Goal: Task Accomplishment & Management: Manage account settings

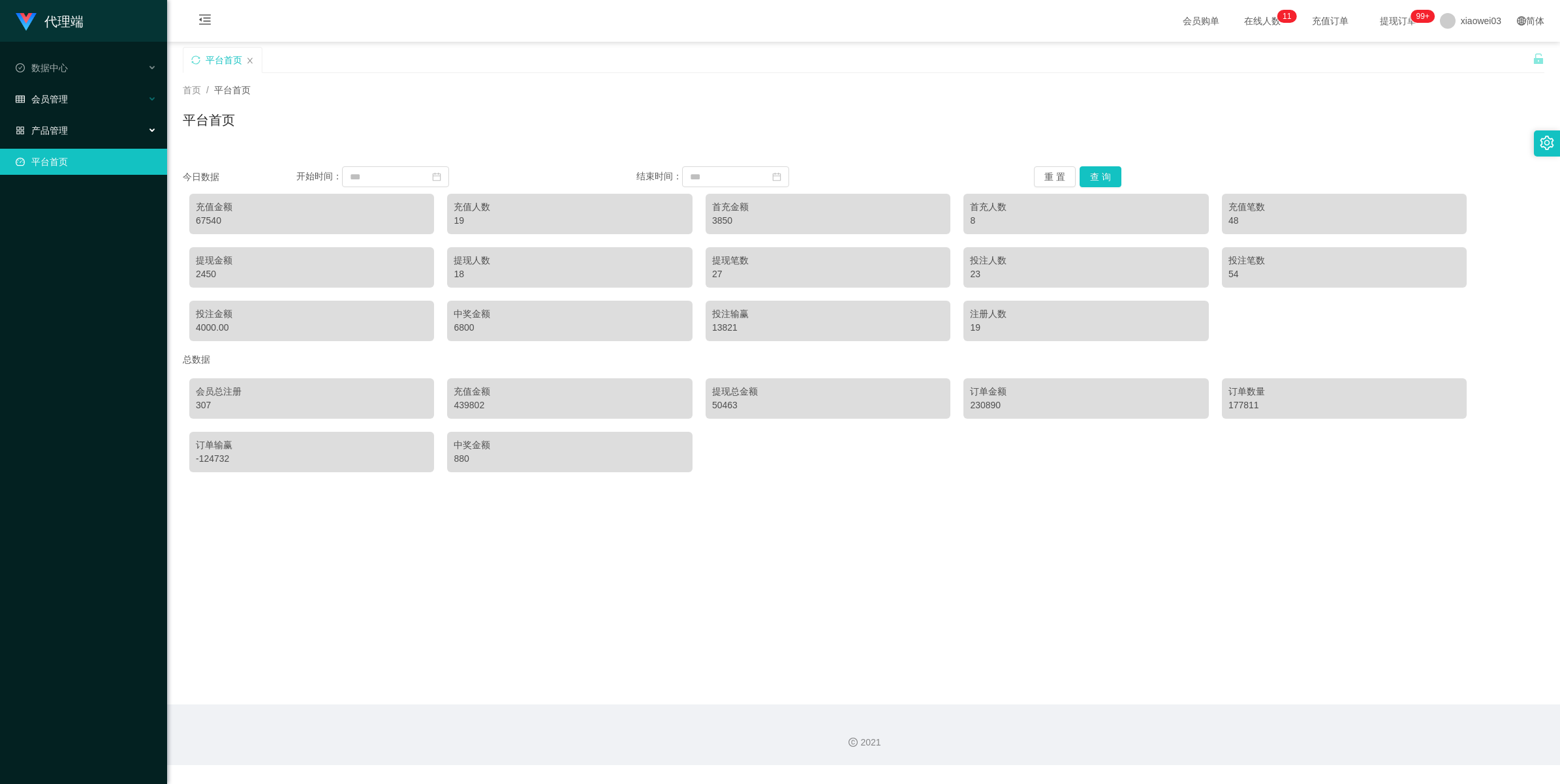
click at [52, 103] on span "会员管理" at bounding box center [42, 99] width 52 height 10
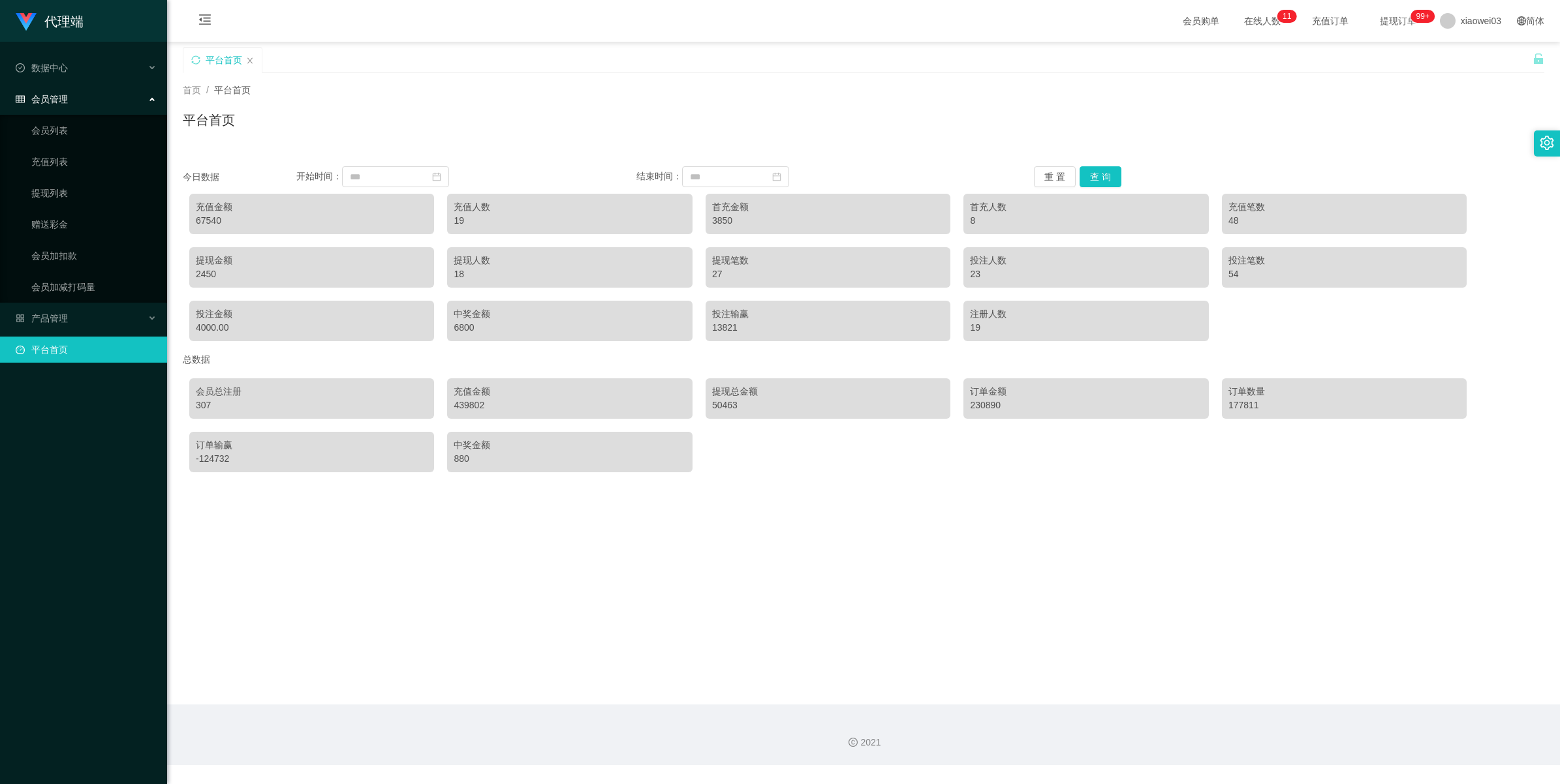
click at [46, 110] on div "会员管理" at bounding box center [84, 99] width 167 height 26
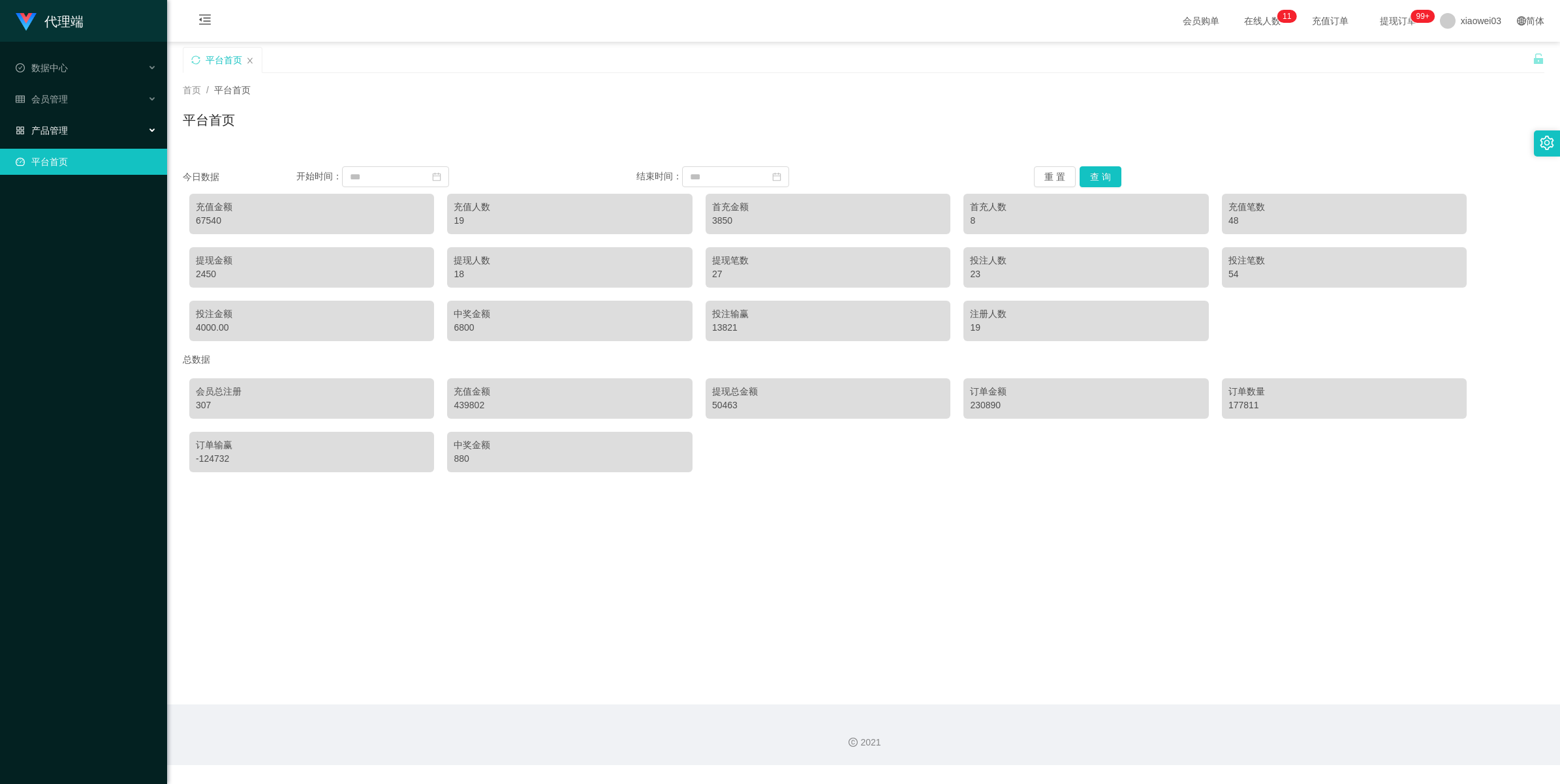
click at [45, 134] on span "产品管理" at bounding box center [42, 131] width 52 height 10
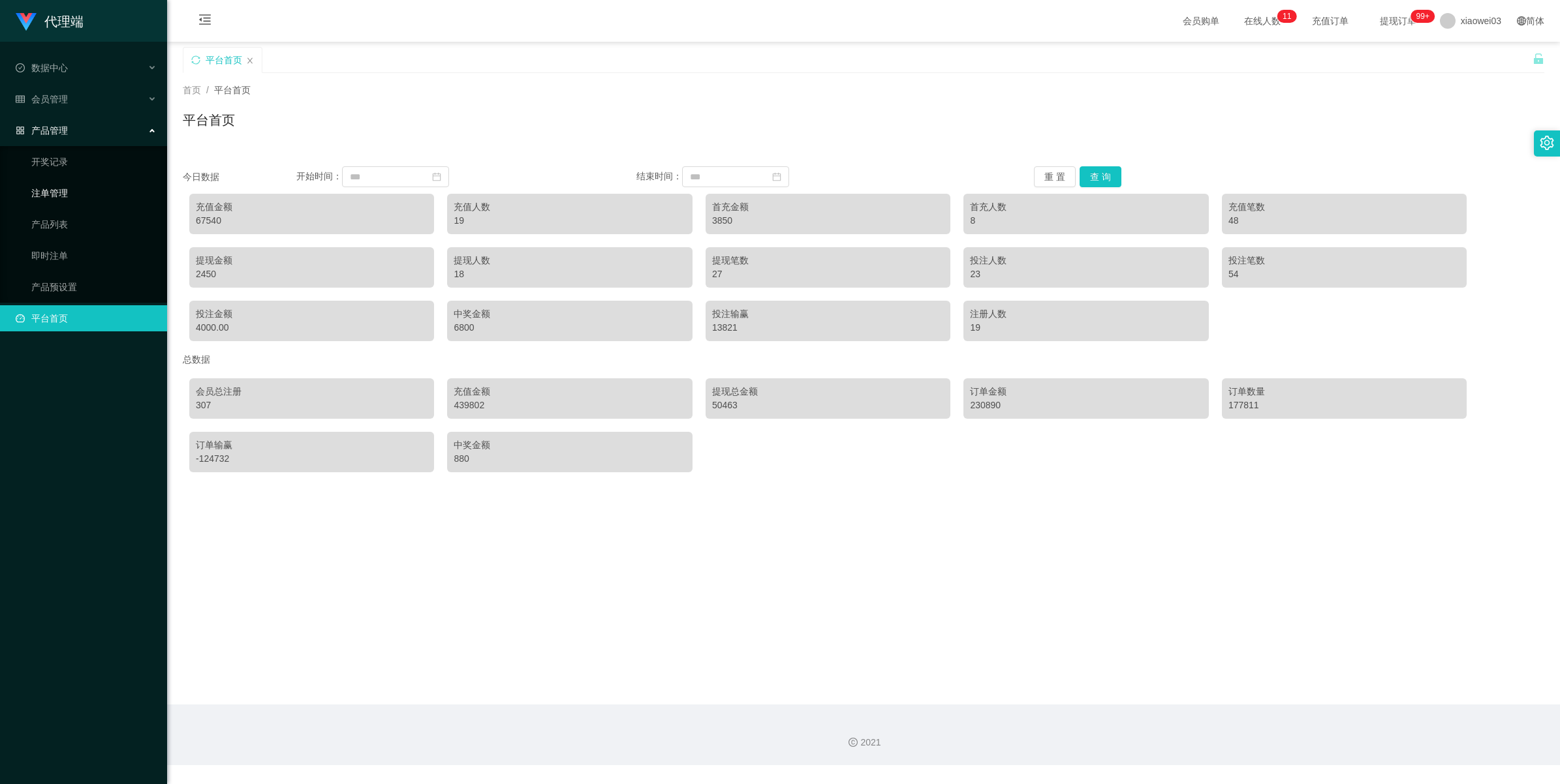
click at [41, 191] on link "注单管理" at bounding box center [94, 193] width 125 height 26
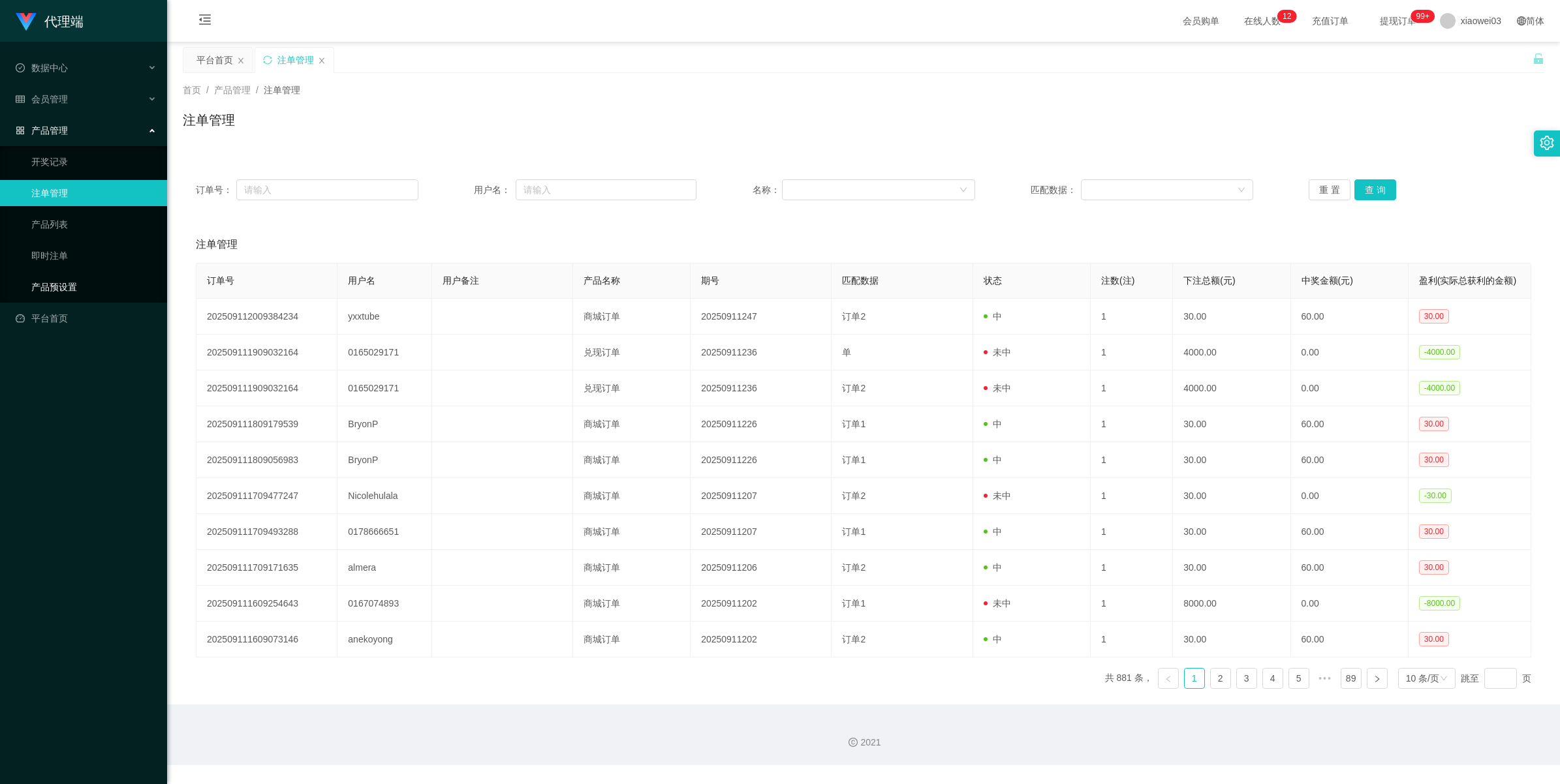
click at [53, 274] on link "产品预设置" at bounding box center [94, 287] width 125 height 26
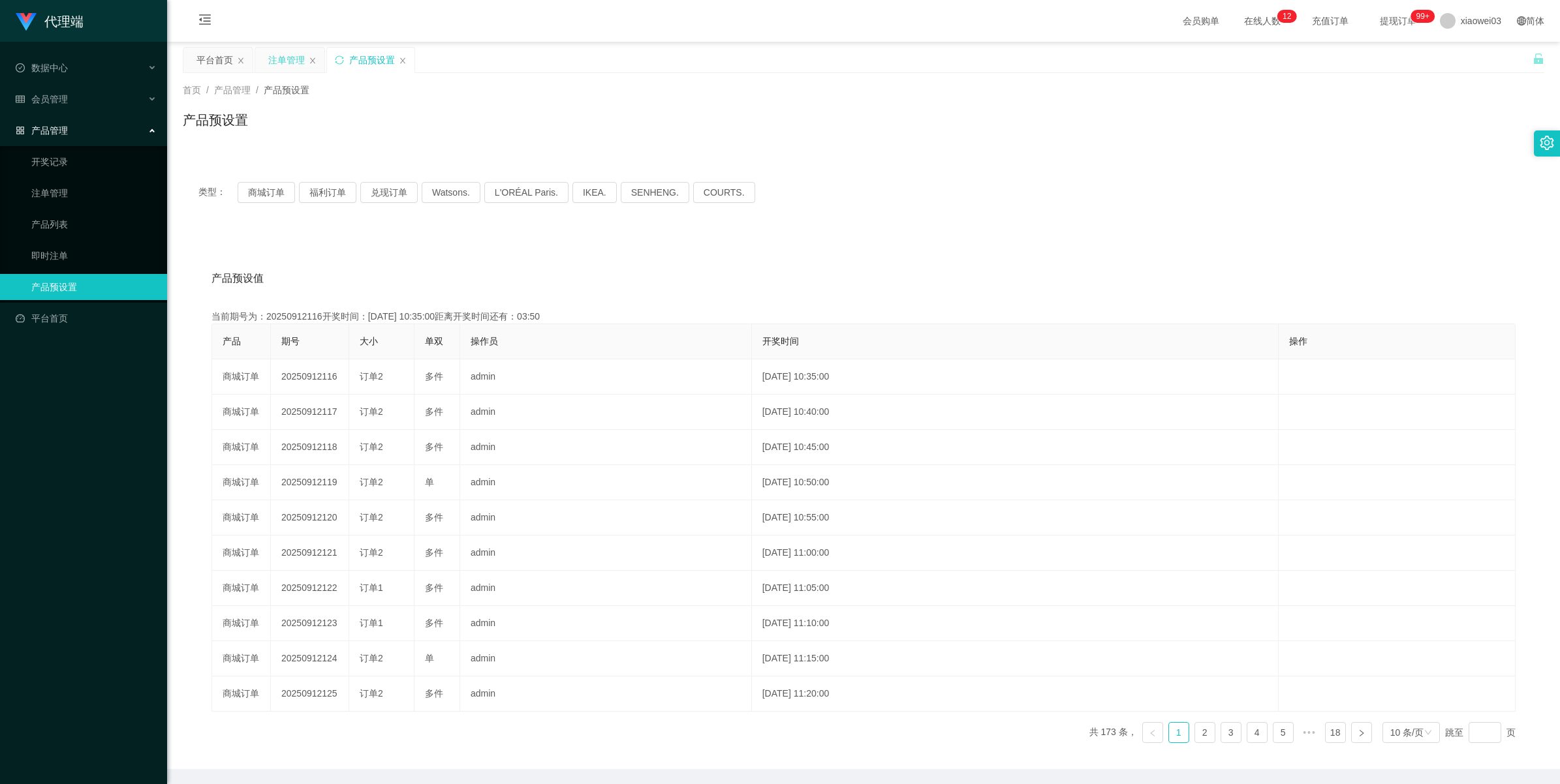
click at [280, 60] on div "注单管理" at bounding box center [287, 60] width 37 height 24
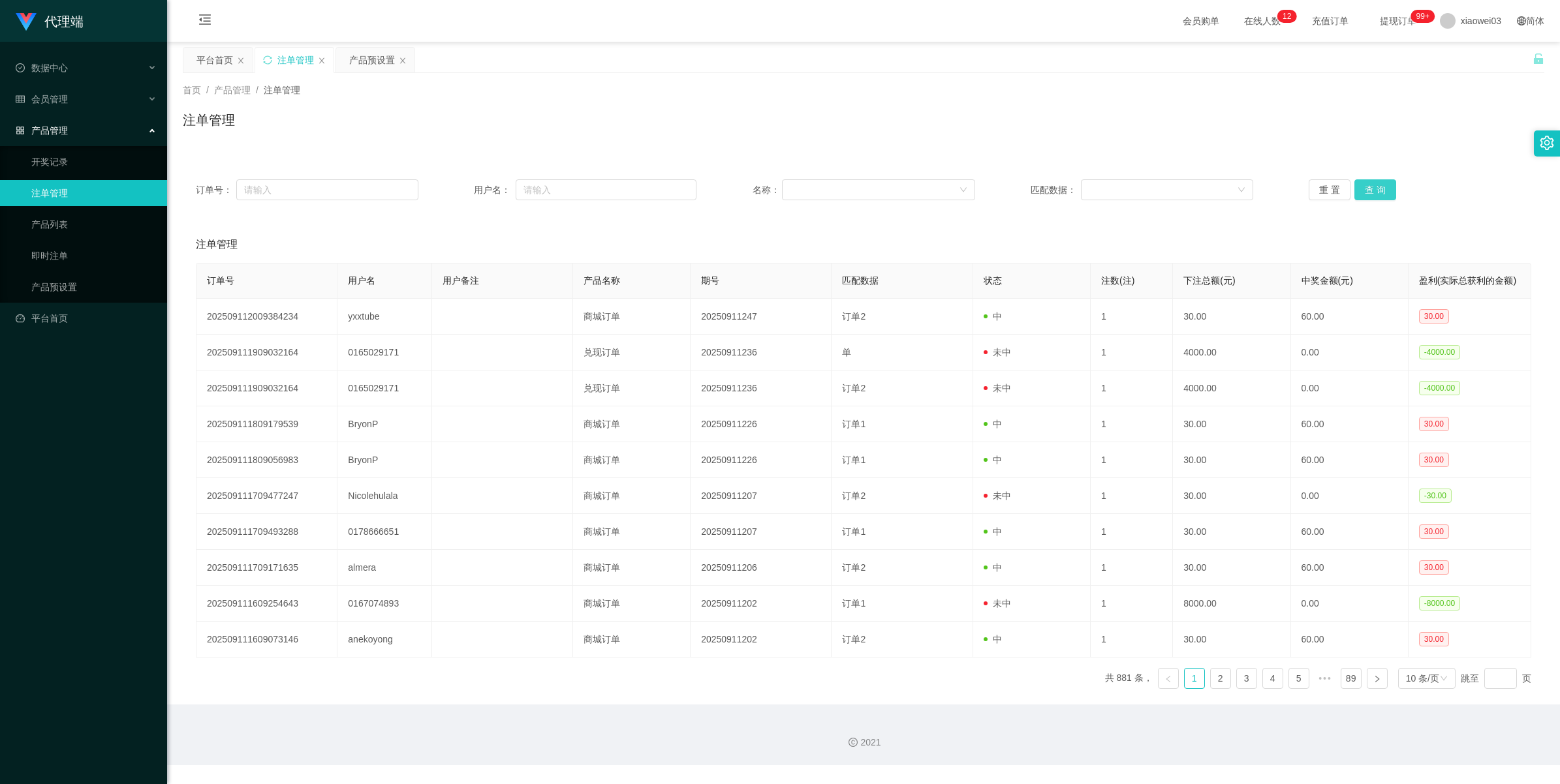
click at [1372, 186] on button "查 询" at bounding box center [1375, 190] width 42 height 21
click at [1372, 186] on div "重 置 查 询" at bounding box center [1420, 190] width 222 height 21
click at [1372, 186] on button "查 询" at bounding box center [1375, 190] width 42 height 21
click at [1468, 24] on span "xiaowei03" at bounding box center [1481, 21] width 40 height 42
click at [1455, 66] on li "退出登录" at bounding box center [1469, 57] width 98 height 21
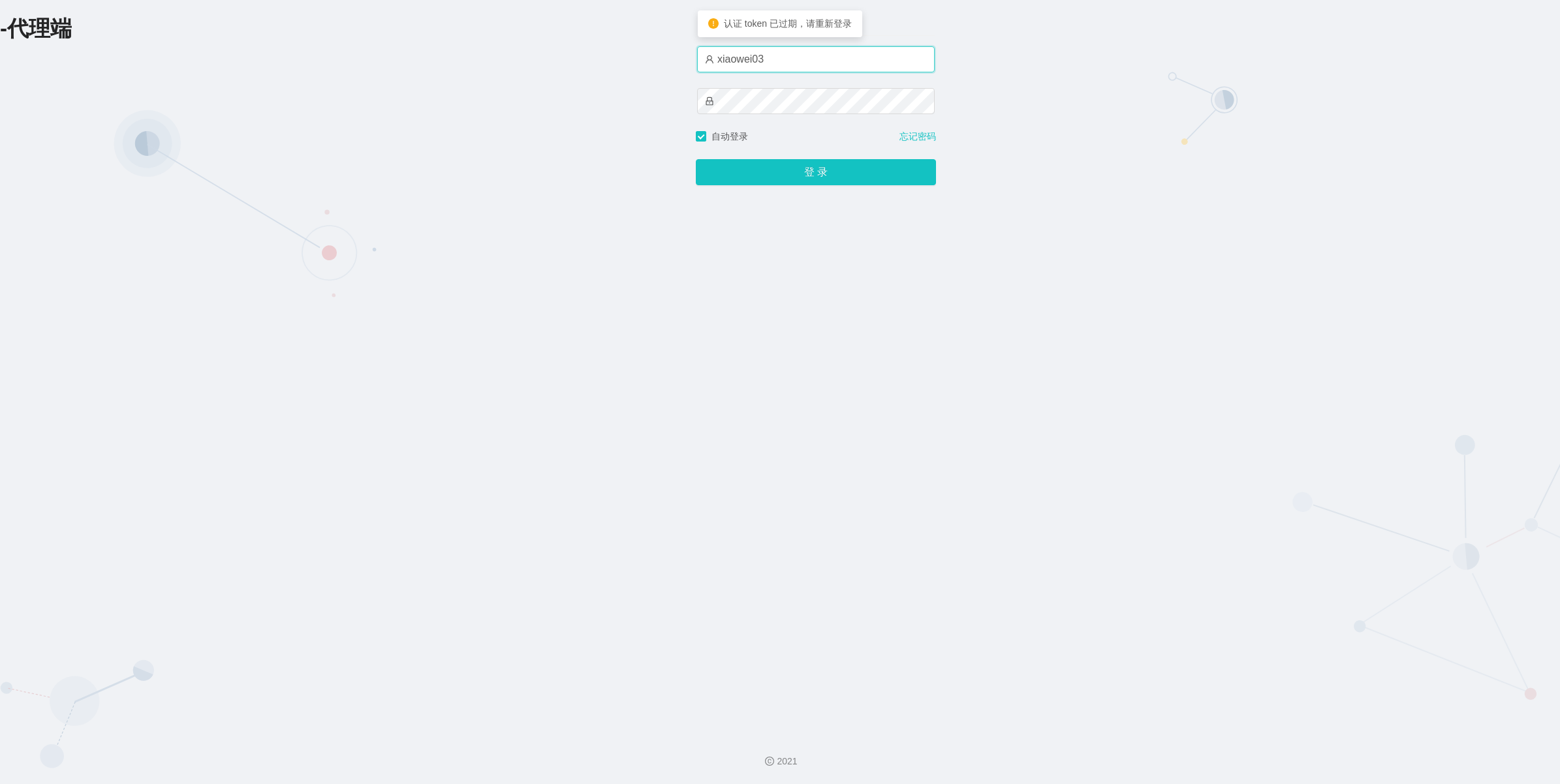
click at [797, 64] on input "xiaowei03" at bounding box center [816, 59] width 238 height 26
type input "xiaowei01"
click at [805, 172] on button "登 录" at bounding box center [816, 172] width 241 height 26
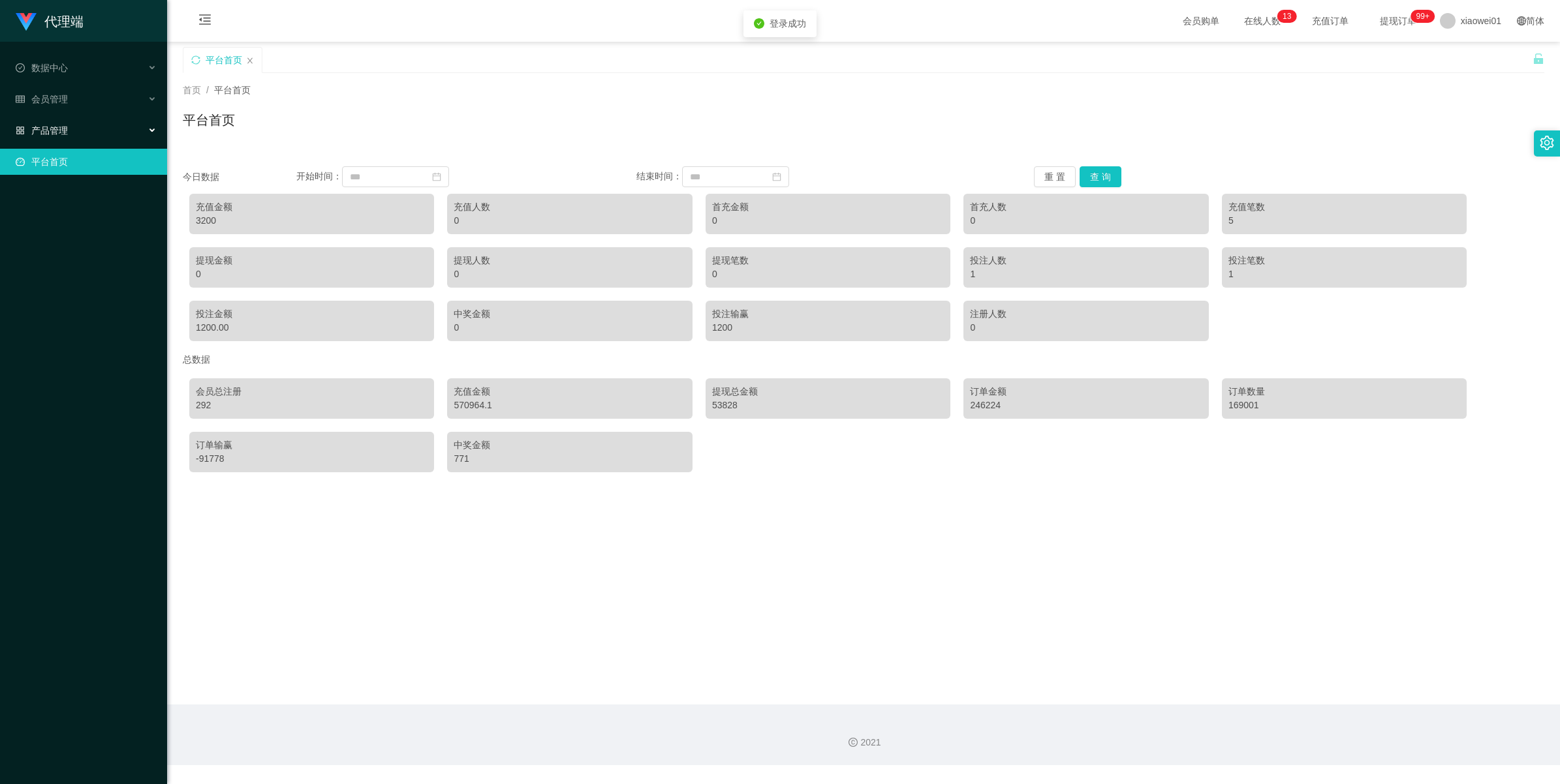
click at [37, 132] on span "产品管理" at bounding box center [42, 131] width 52 height 10
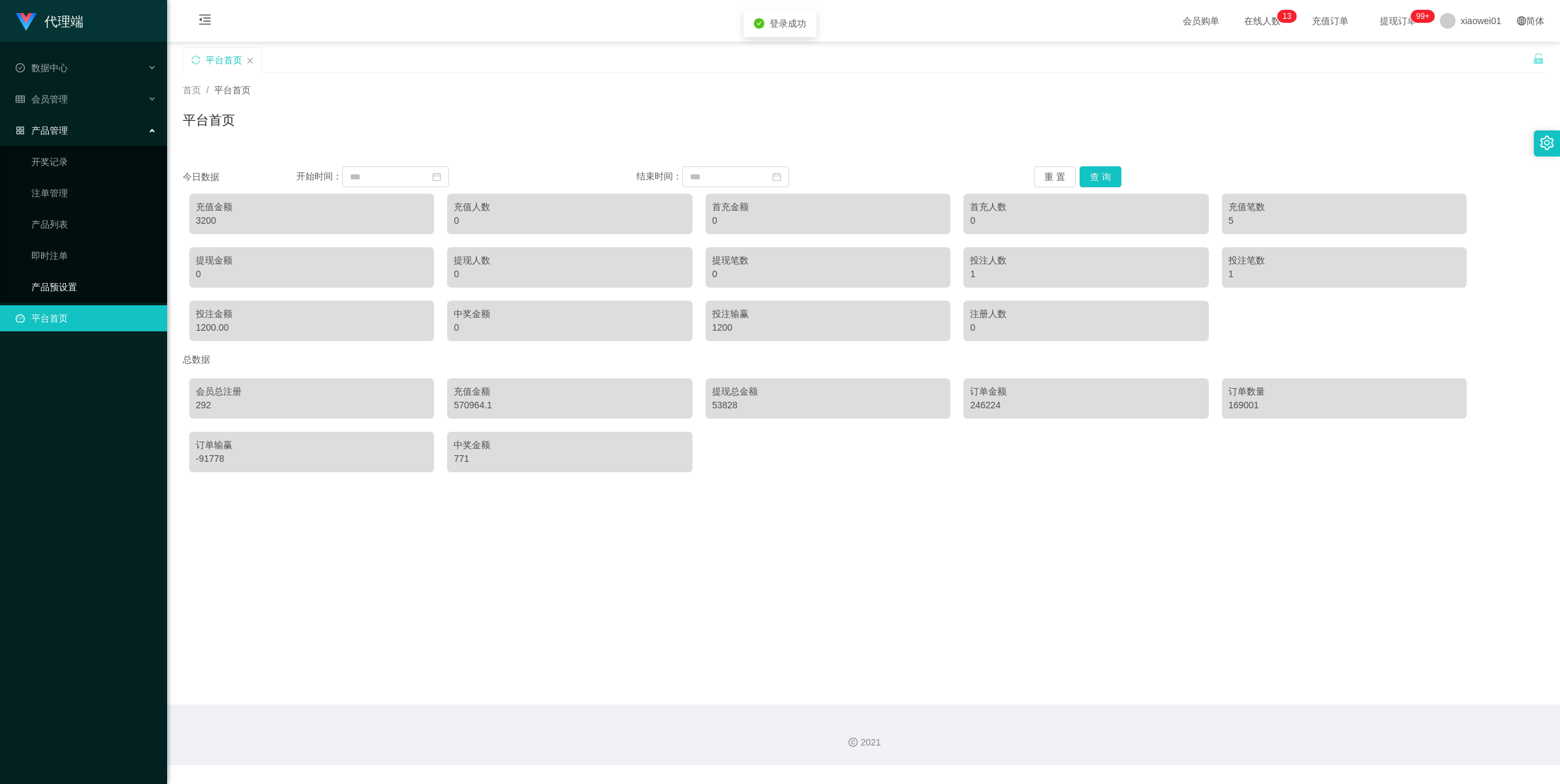
click at [44, 288] on link "产品预设置" at bounding box center [94, 287] width 125 height 26
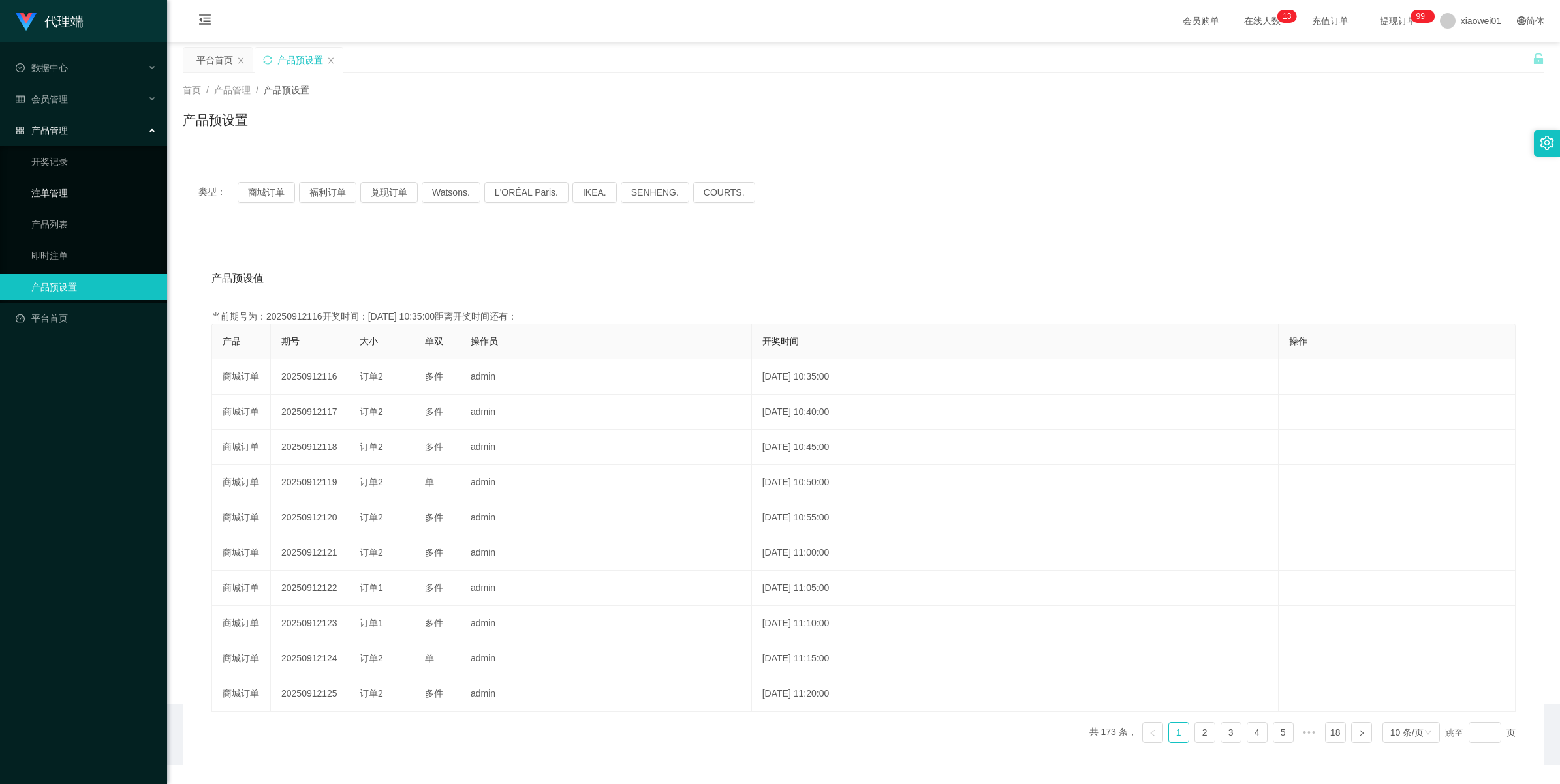
click at [49, 191] on link "注单管理" at bounding box center [94, 193] width 125 height 26
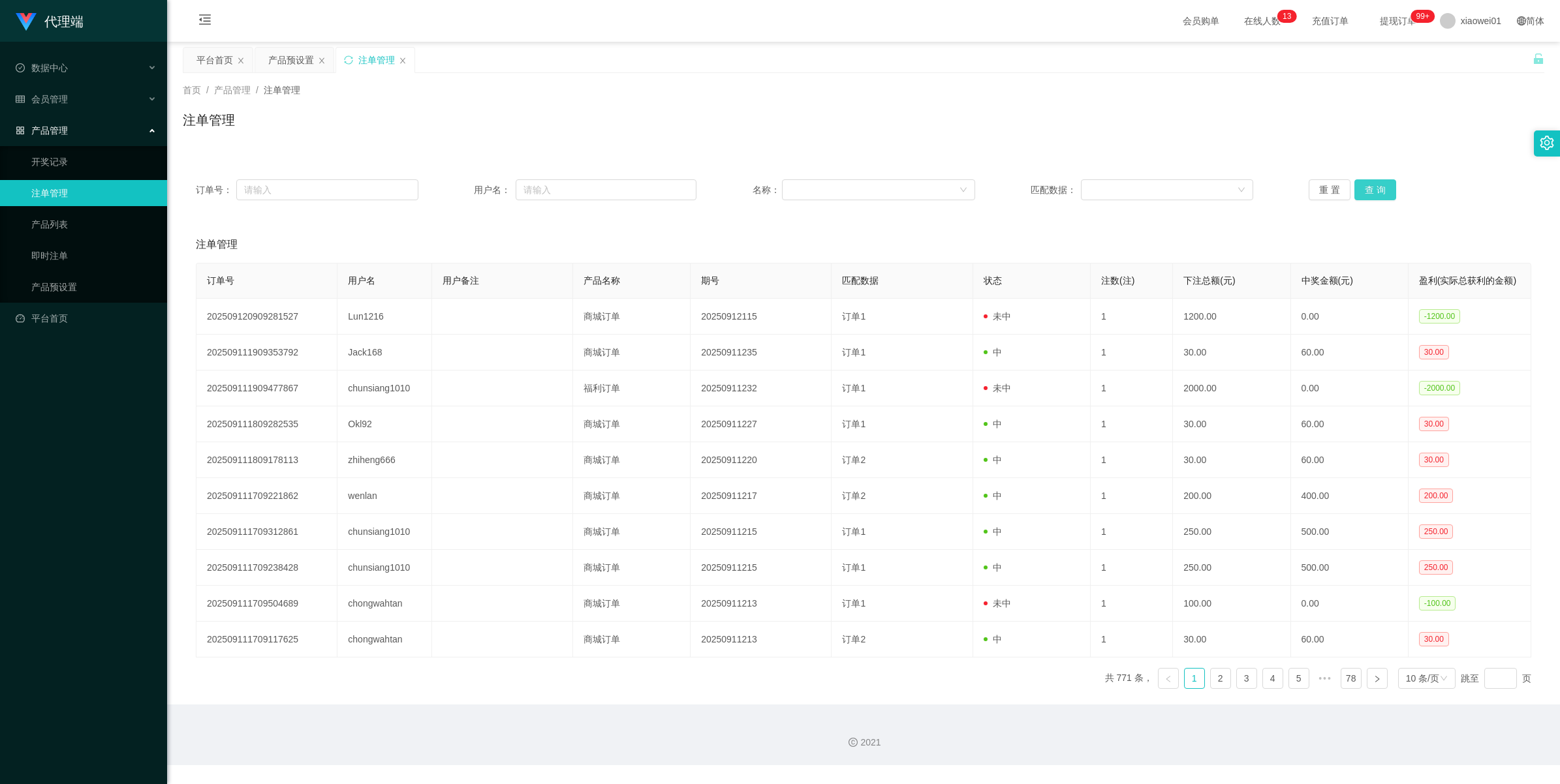
click at [1362, 190] on button "查 询" at bounding box center [1375, 190] width 42 height 21
click at [1362, 190] on div "重 置 查 询" at bounding box center [1420, 190] width 222 height 21
click at [1362, 190] on button "查 询" at bounding box center [1375, 190] width 42 height 21
click at [1362, 190] on div "重 置 查 询" at bounding box center [1420, 190] width 222 height 21
click at [1362, 190] on button "查 询" at bounding box center [1375, 190] width 42 height 21
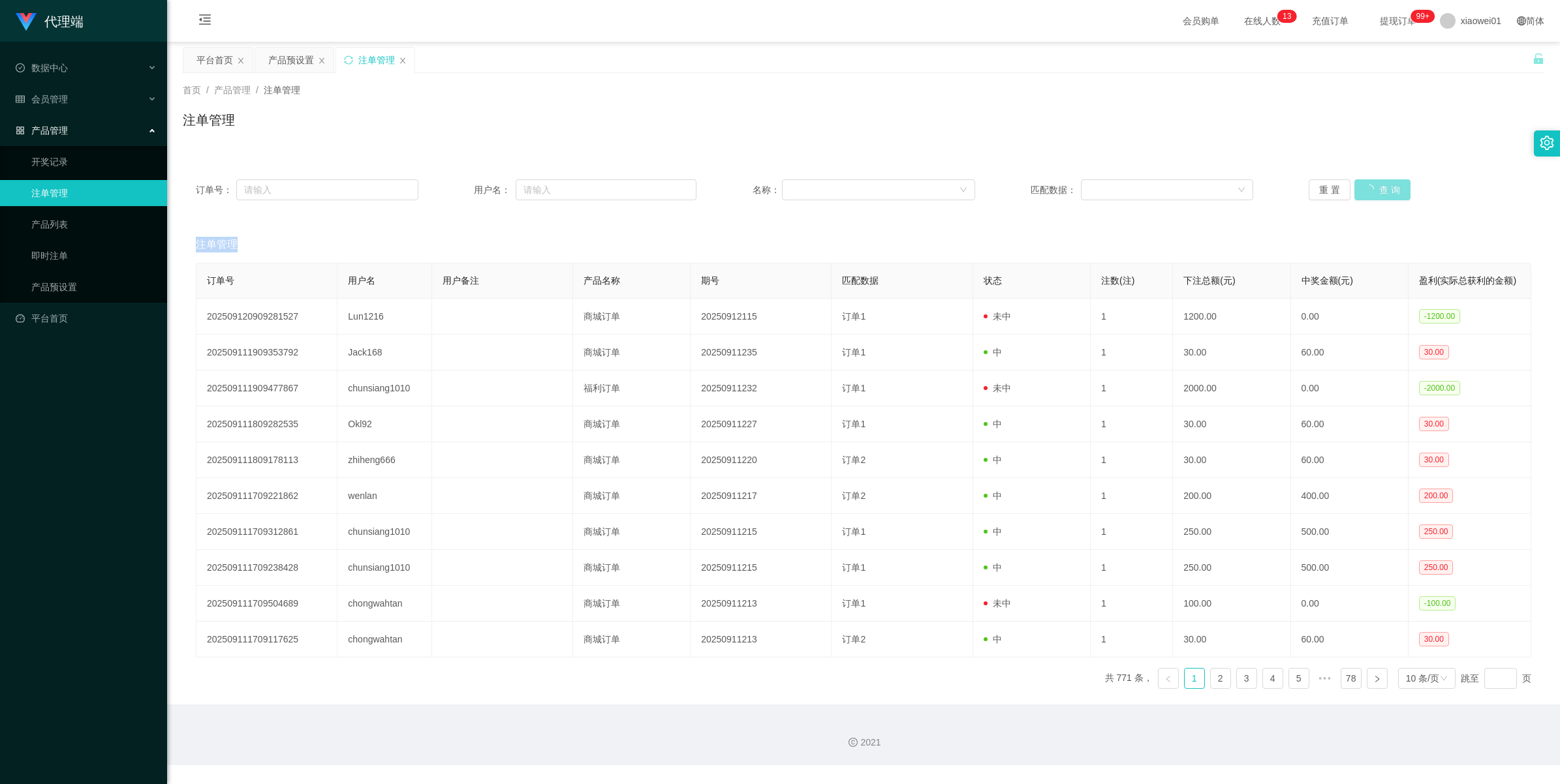
click at [1362, 190] on div "重 置 查 询" at bounding box center [1420, 190] width 222 height 21
click at [1362, 190] on button "查 询" at bounding box center [1375, 190] width 42 height 21
click at [1362, 190] on div "重 置 查 询" at bounding box center [1420, 190] width 222 height 21
click at [1362, 190] on button "查 询" at bounding box center [1382, 190] width 56 height 21
click at [1362, 190] on div "重 置 查 询" at bounding box center [1420, 190] width 222 height 21
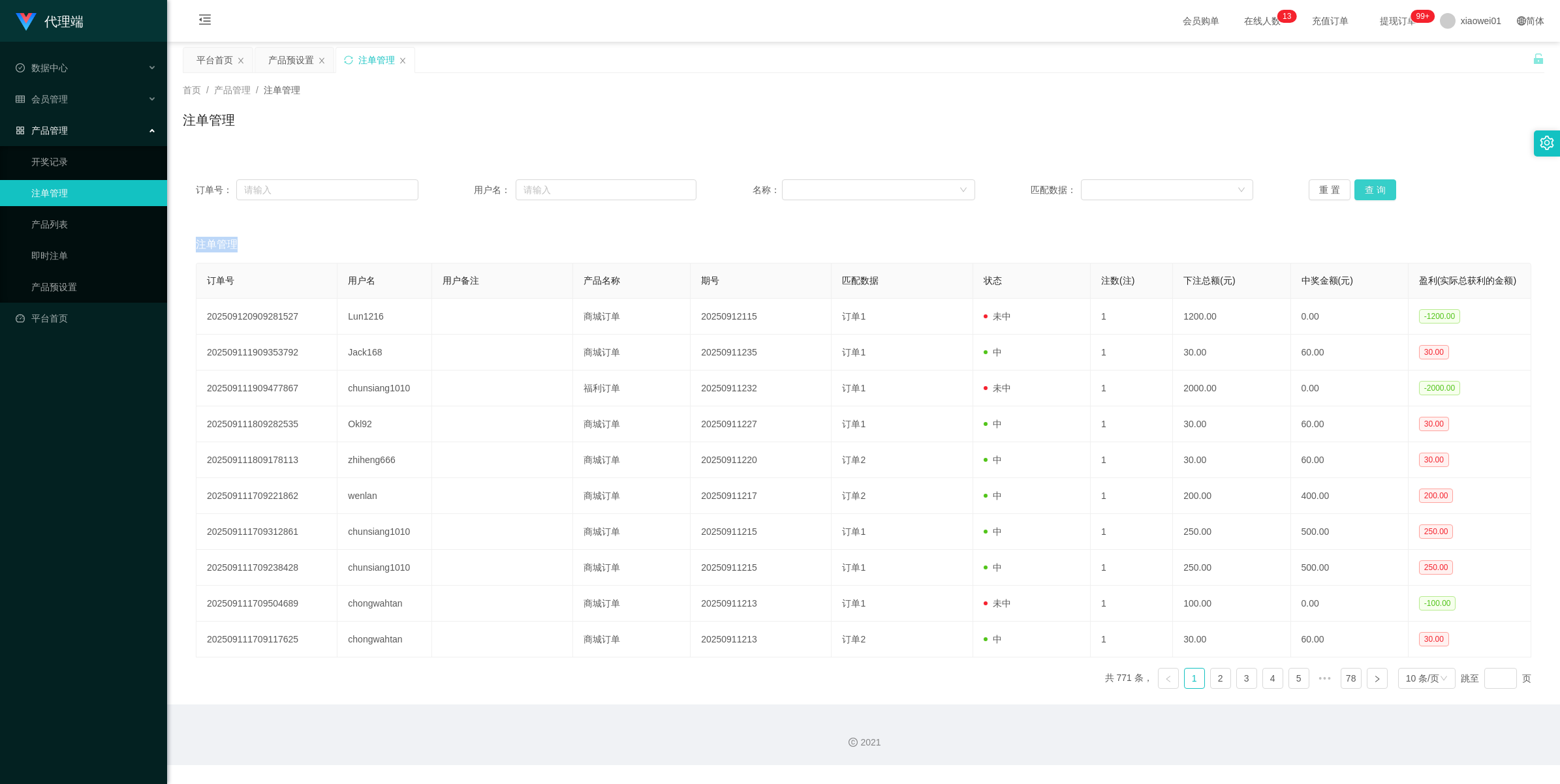
click at [1362, 190] on button "查 询" at bounding box center [1375, 190] width 42 height 21
click at [1362, 190] on div "重 置 查 询" at bounding box center [1420, 190] width 222 height 21
click at [1354, 183] on button "查 询" at bounding box center [1375, 190] width 42 height 21
click at [1353, 183] on div "重 置 查 询" at bounding box center [1420, 190] width 222 height 21
click at [1354, 183] on button "查 询" at bounding box center [1382, 190] width 56 height 21
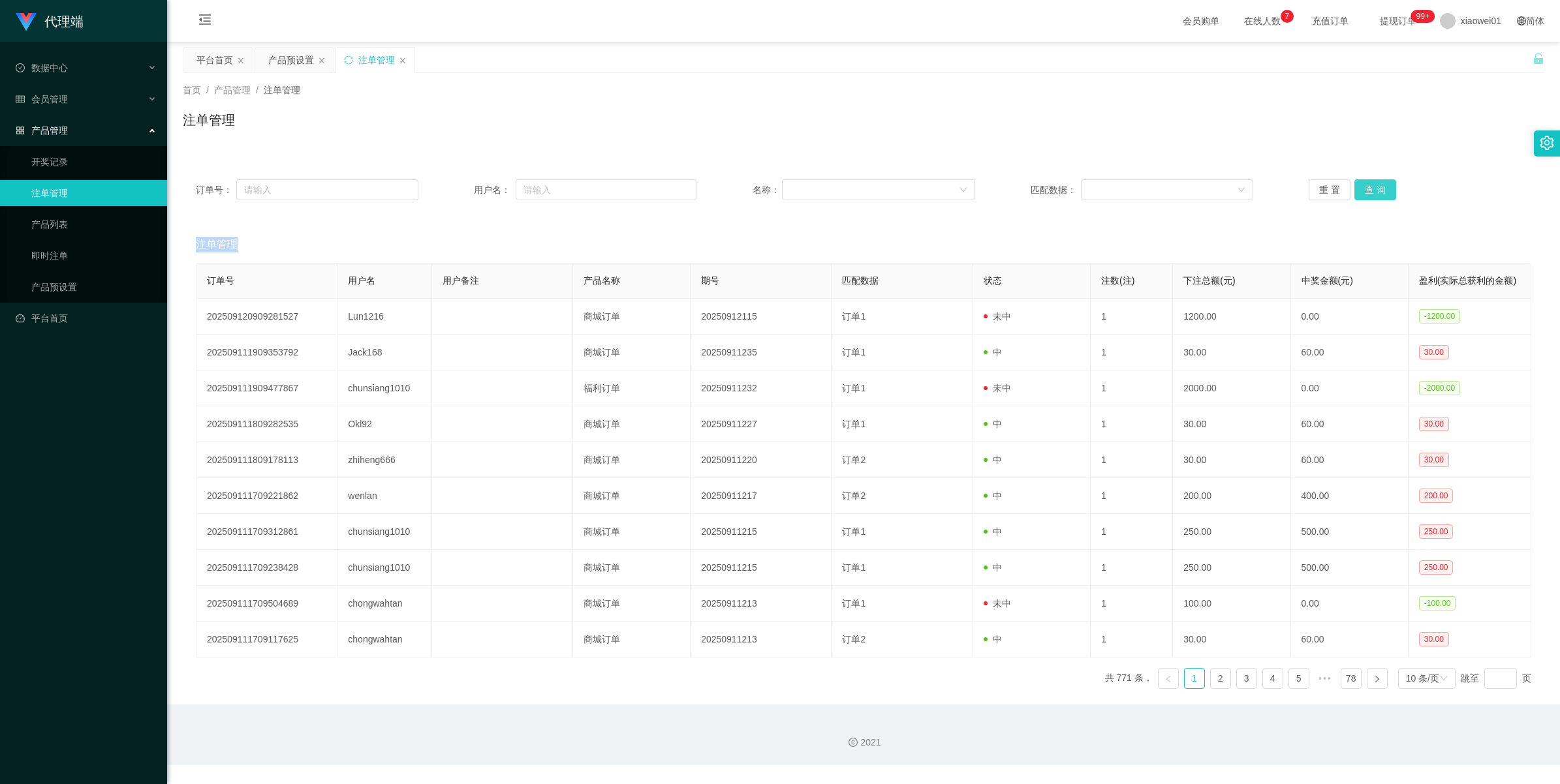
click at [1354, 183] on button "查 询" at bounding box center [1375, 190] width 42 height 21
click at [1353, 183] on div "重 置 查 询" at bounding box center [1420, 190] width 222 height 21
click at [1354, 183] on button "查 询" at bounding box center [1375, 190] width 42 height 21
click at [1353, 183] on div "重 置 查 询" at bounding box center [1420, 190] width 222 height 21
click at [1354, 183] on button "查 询" at bounding box center [1375, 190] width 42 height 21
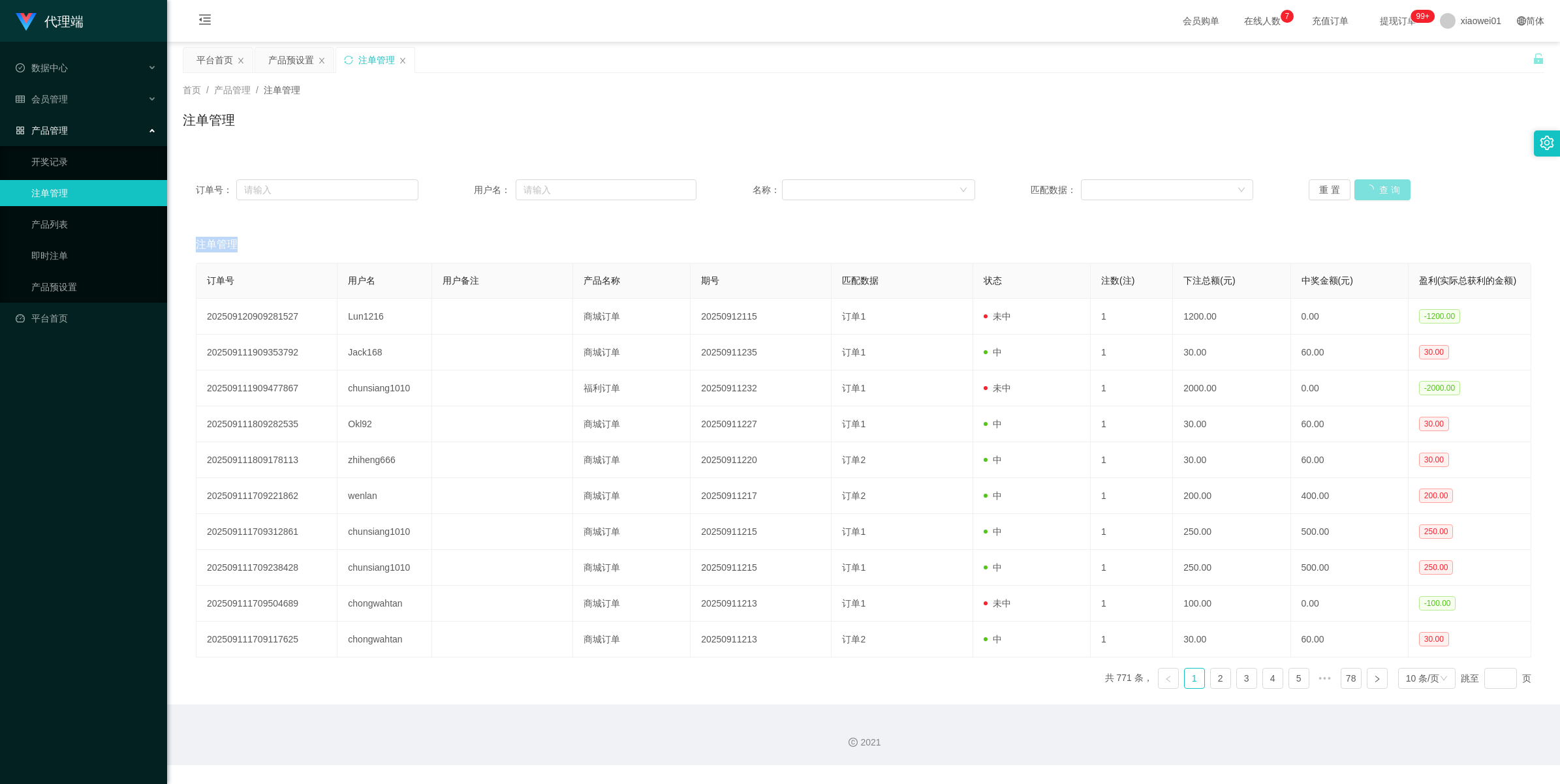
click at [1353, 183] on div "重 置 查 询" at bounding box center [1420, 190] width 222 height 21
click at [1354, 183] on button "查 询" at bounding box center [1382, 190] width 56 height 21
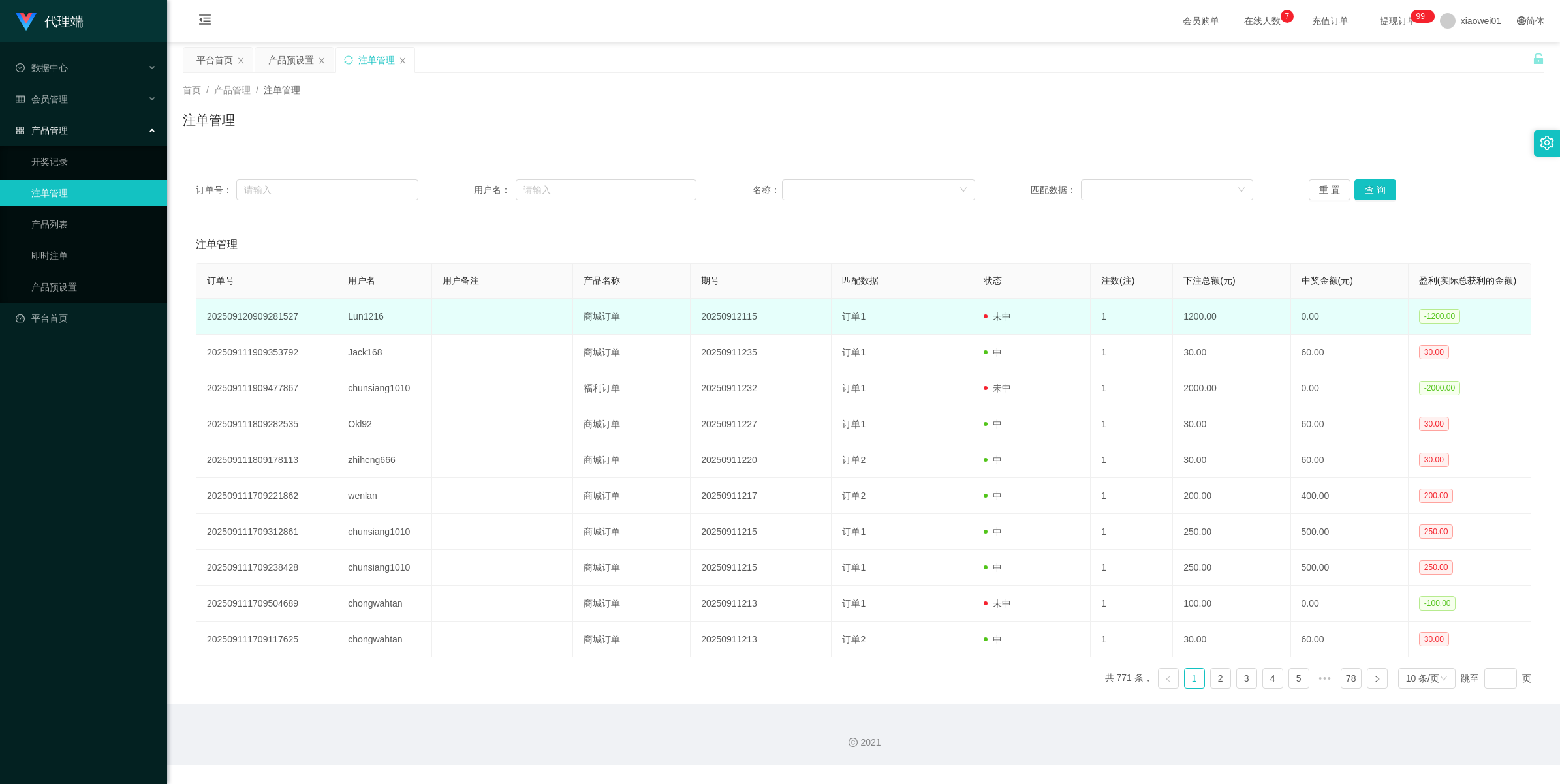
click at [370, 317] on td "Lun1216" at bounding box center [384, 316] width 94 height 36
copy td "Lun1216"
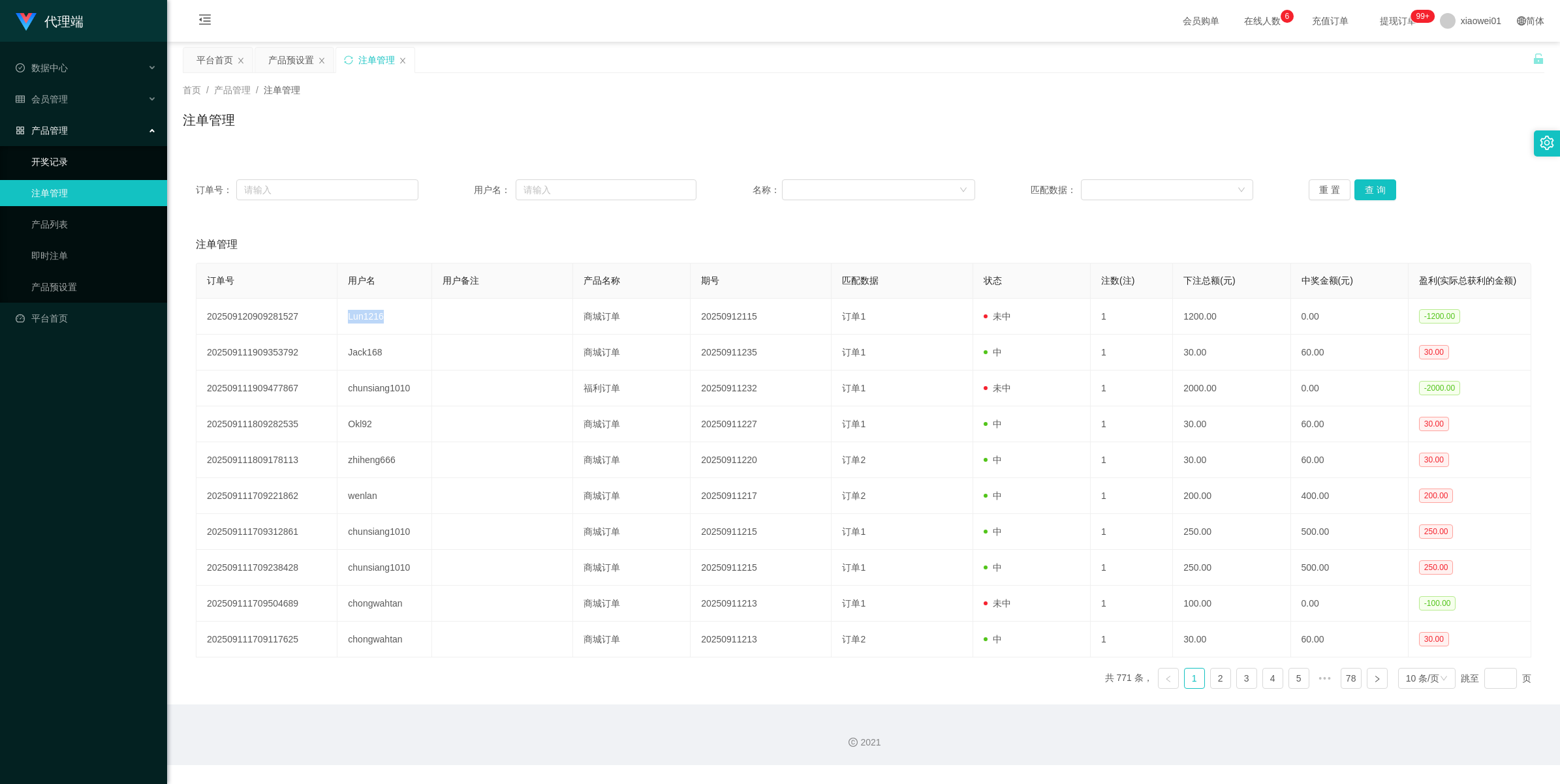
click at [48, 161] on link "开奖记录" at bounding box center [94, 162] width 125 height 26
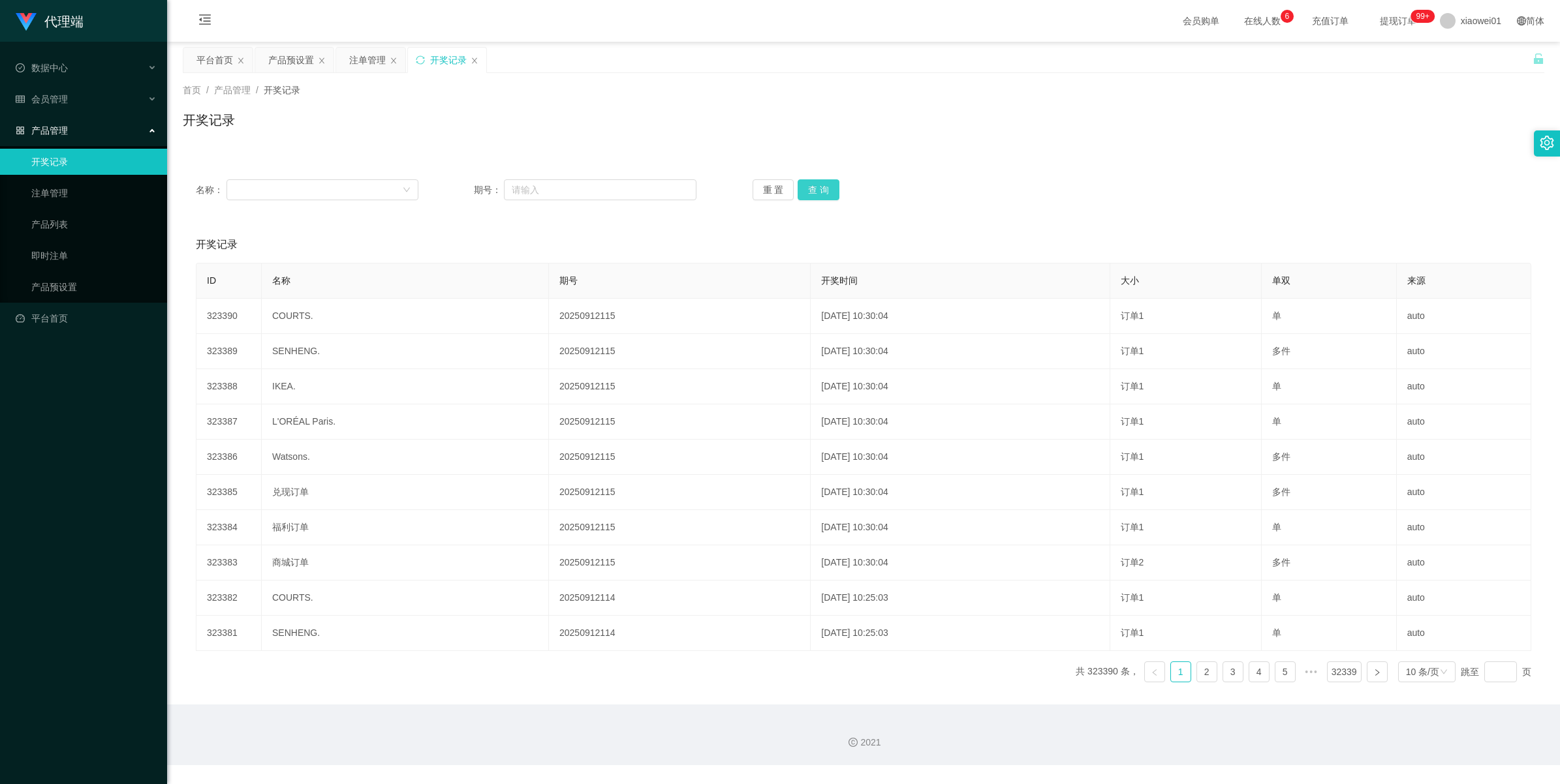
click at [823, 186] on button "查 询" at bounding box center [818, 190] width 42 height 21
click at [823, 186] on div "重 置 查 询" at bounding box center [864, 190] width 222 height 21
click at [823, 186] on button "查 询" at bounding box center [825, 190] width 56 height 21
click at [51, 108] on div "会员管理" at bounding box center [84, 99] width 167 height 26
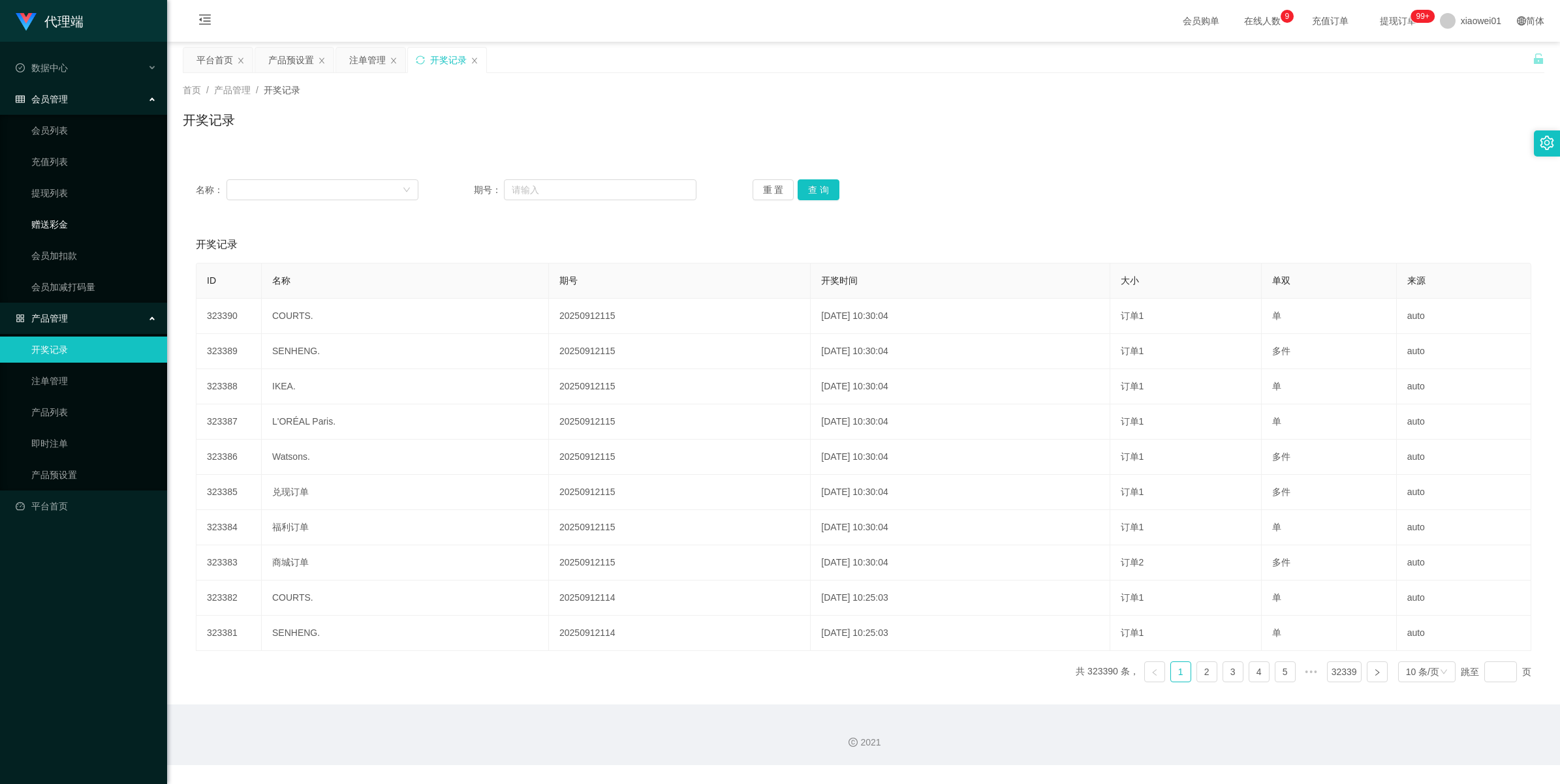
click at [43, 216] on link "赠送彩金" at bounding box center [94, 225] width 125 height 26
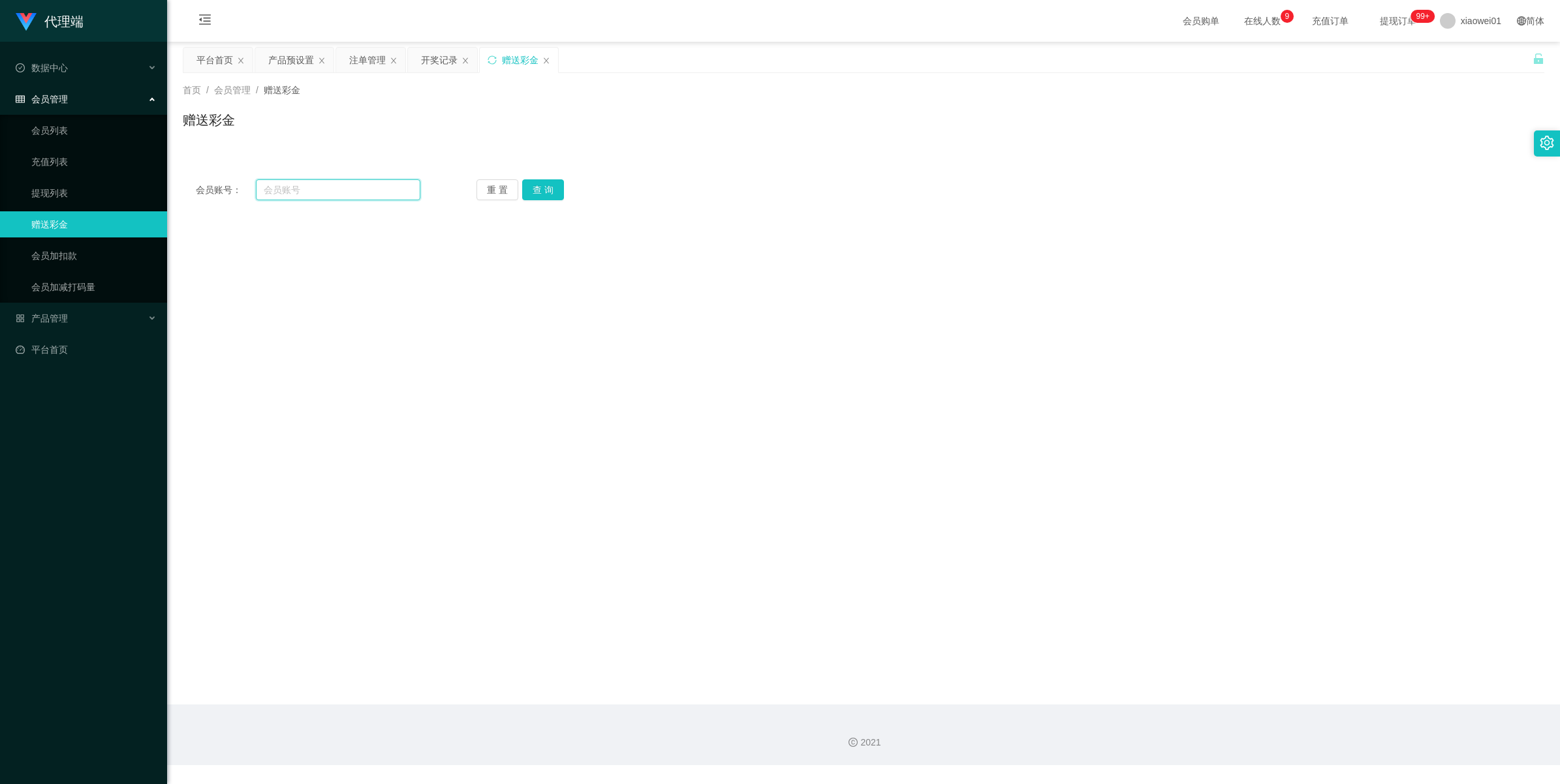
click at [275, 193] on input "text" at bounding box center [338, 190] width 165 height 21
paste input "Lun1216"
type input "Lun1216"
click at [537, 187] on button "查 询" at bounding box center [543, 190] width 42 height 21
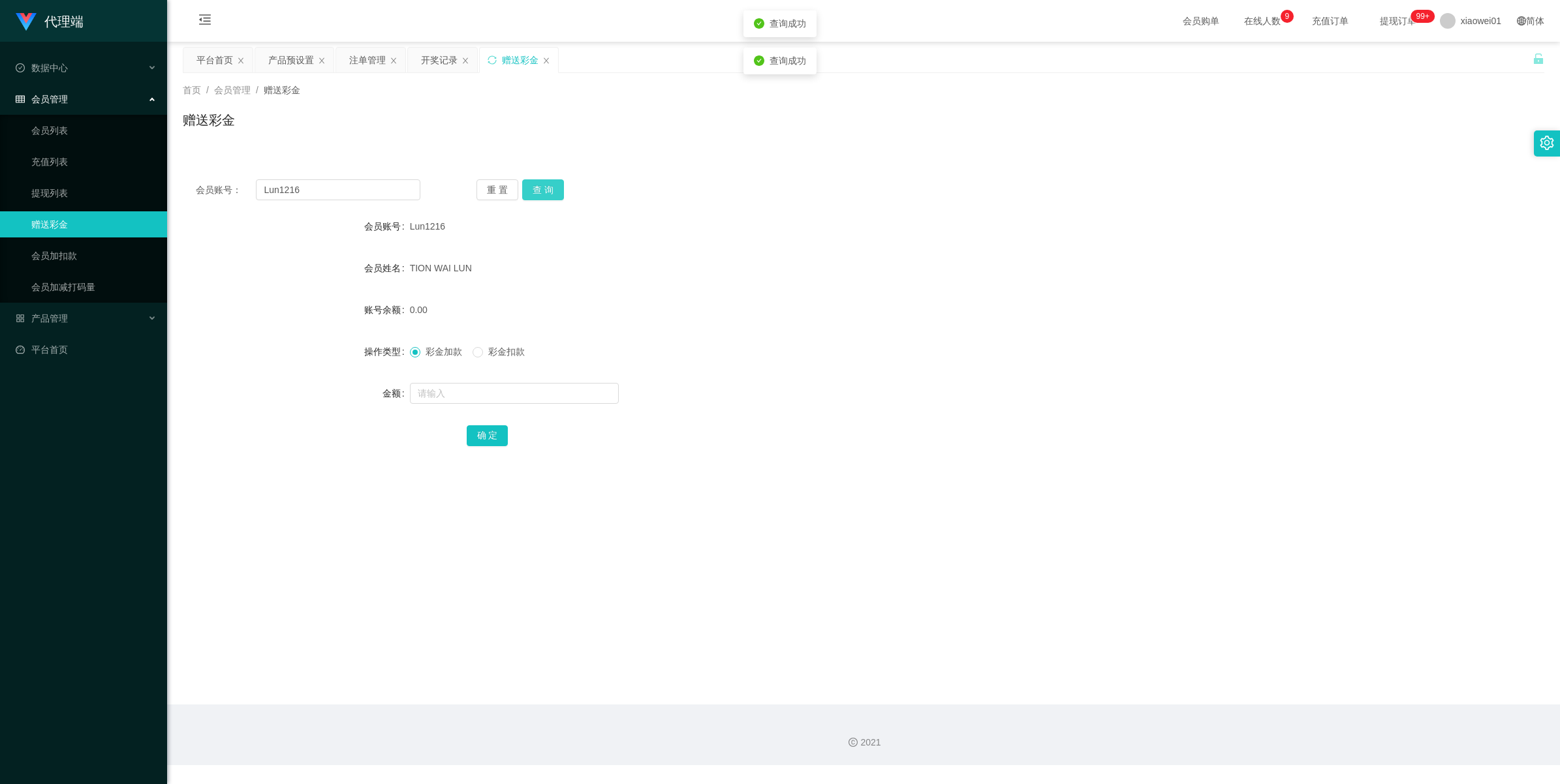
click at [537, 187] on button "查 询" at bounding box center [543, 190] width 42 height 21
click at [448, 395] on input "text" at bounding box center [514, 394] width 209 height 21
click at [428, 400] on input "text" at bounding box center [514, 394] width 209 height 21
type input "1200"
click at [485, 435] on button "确 定" at bounding box center [488, 436] width 42 height 21
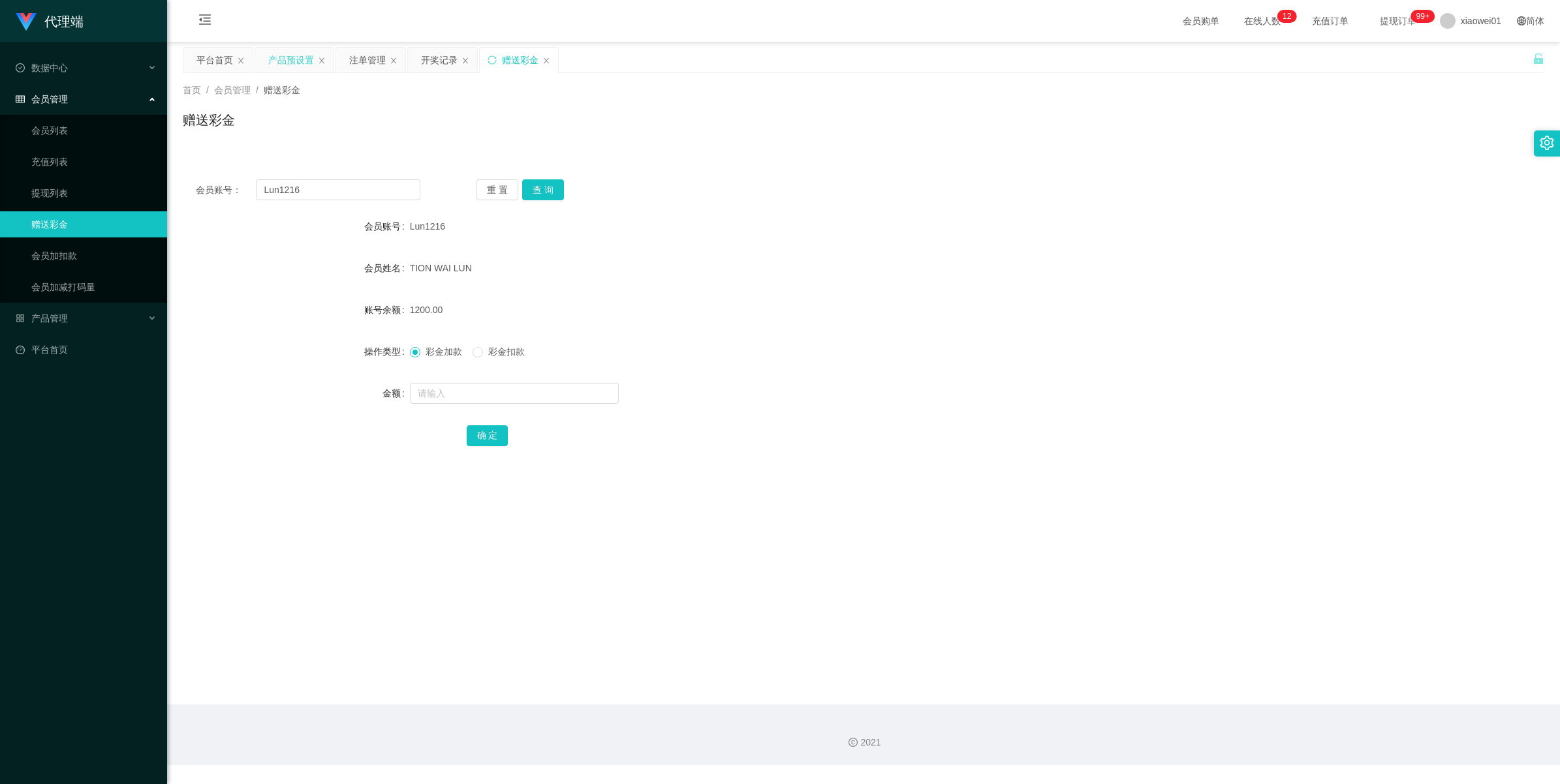
click at [285, 59] on div "产品预设置" at bounding box center [291, 60] width 45 height 24
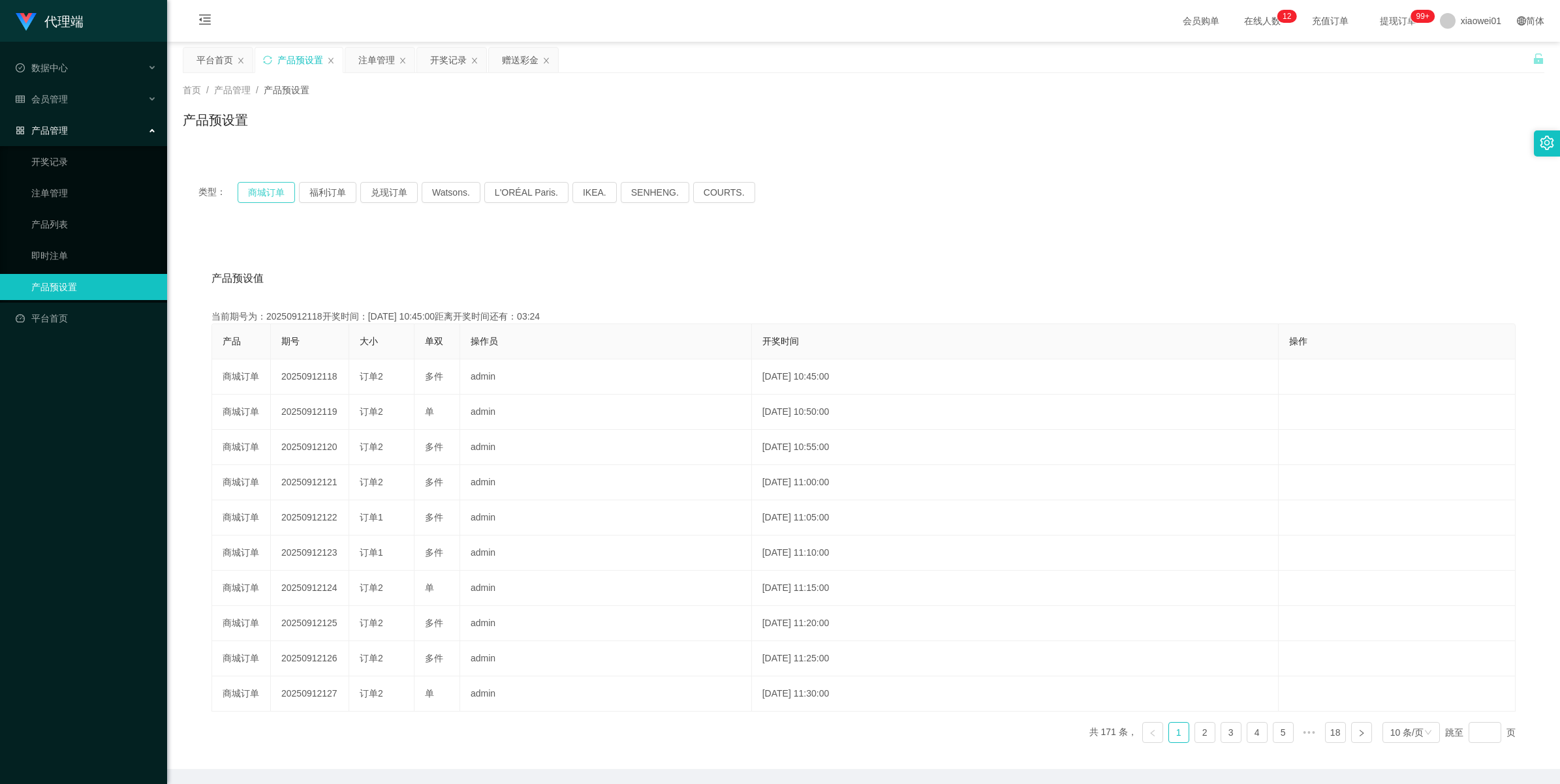
click at [264, 189] on button "商城订单" at bounding box center [267, 193] width 58 height 21
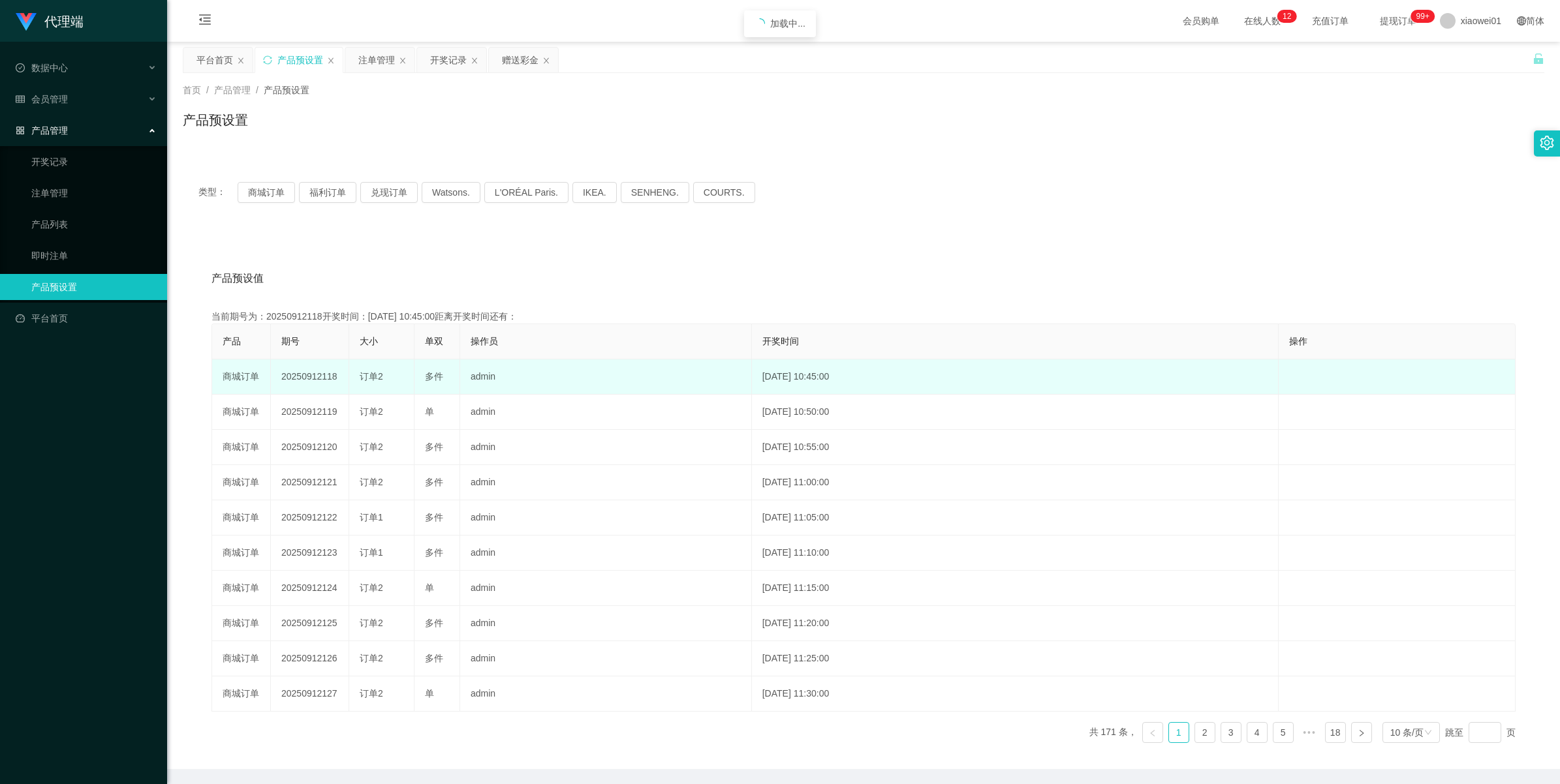
click at [301, 375] on td "20250912118" at bounding box center [310, 377] width 78 height 35
copy td "20250912118"
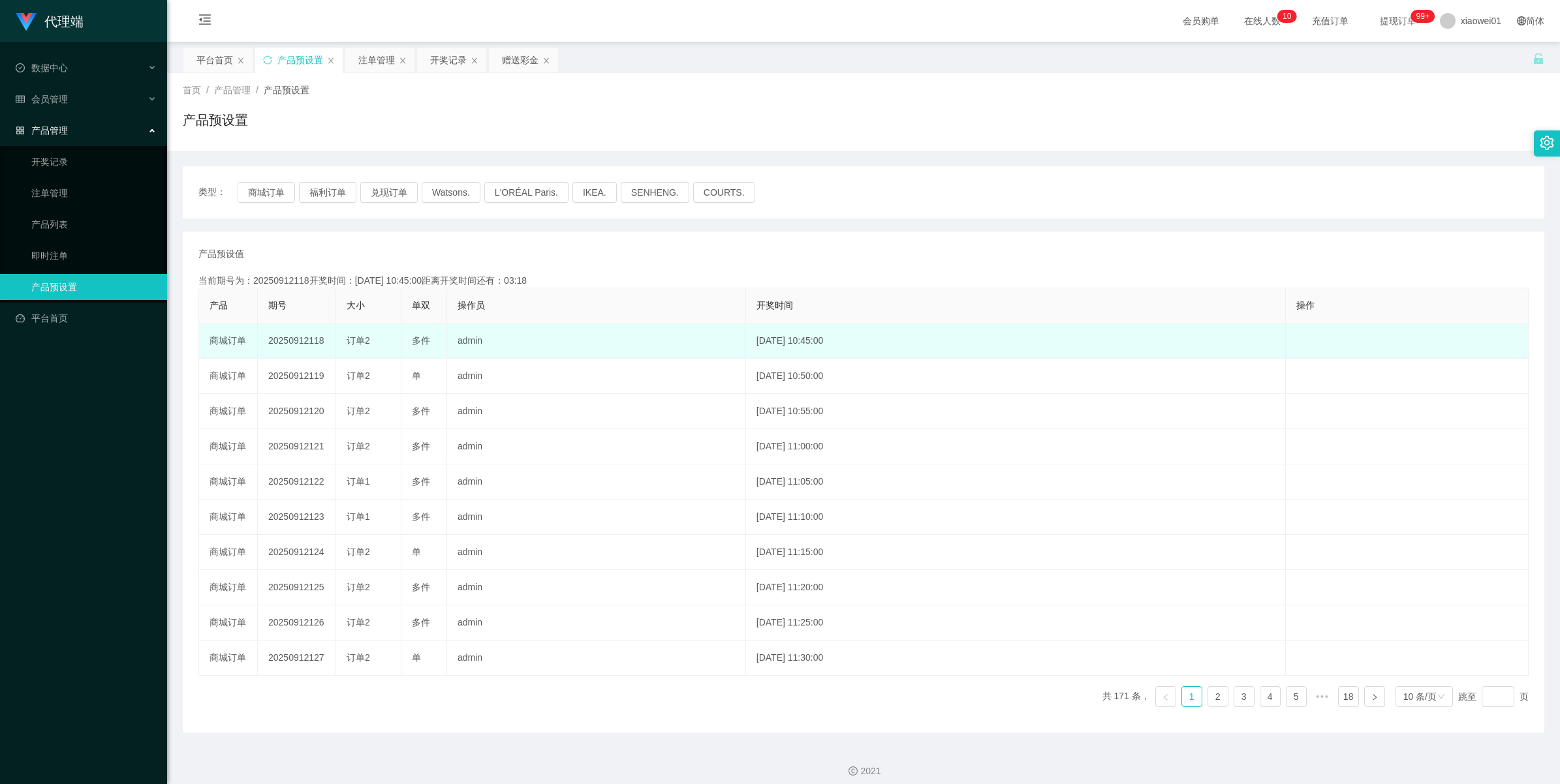
drag, startPoint x: 0, startPoint y: 0, endPoint x: 298, endPoint y: 335, distance: 448.4
click at [298, 335] on td "20250912118" at bounding box center [297, 341] width 78 height 35
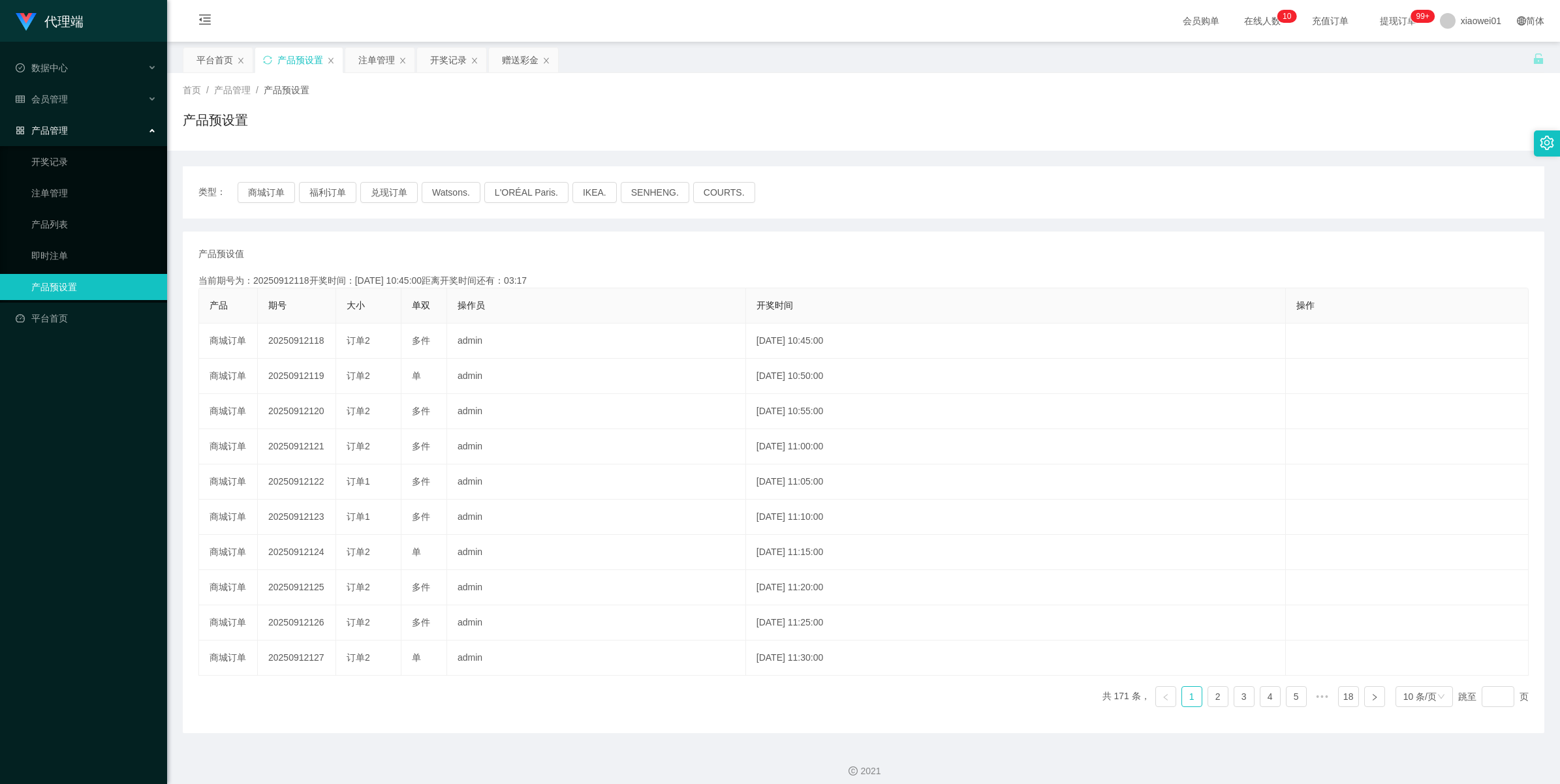
copy td "20250912118"
click at [376, 65] on div "注单管理" at bounding box center [376, 60] width 37 height 24
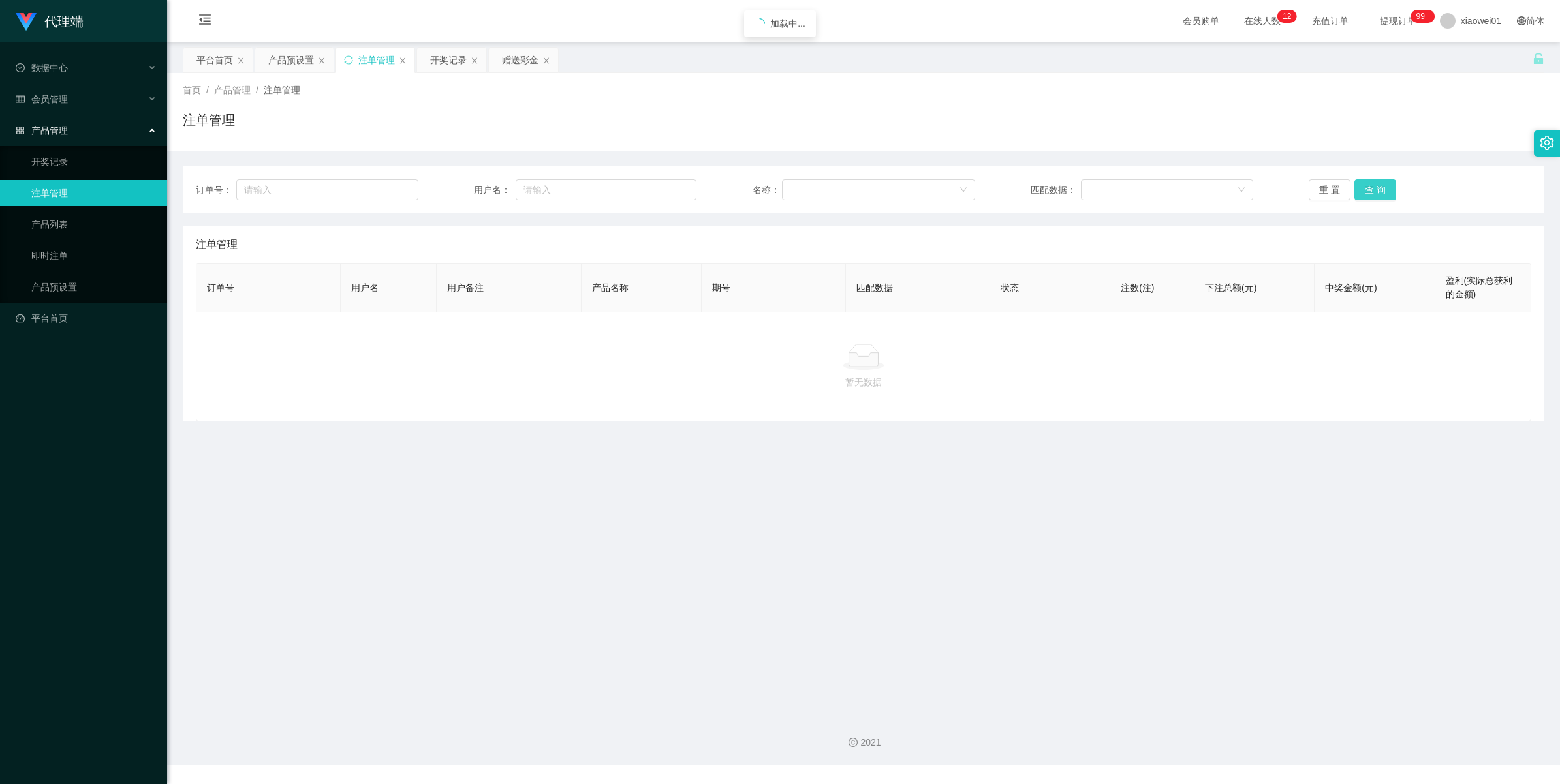
click at [1354, 198] on button "查 询" at bounding box center [1375, 190] width 42 height 21
click at [1353, 198] on div "重 置 查 询" at bounding box center [1420, 190] width 222 height 21
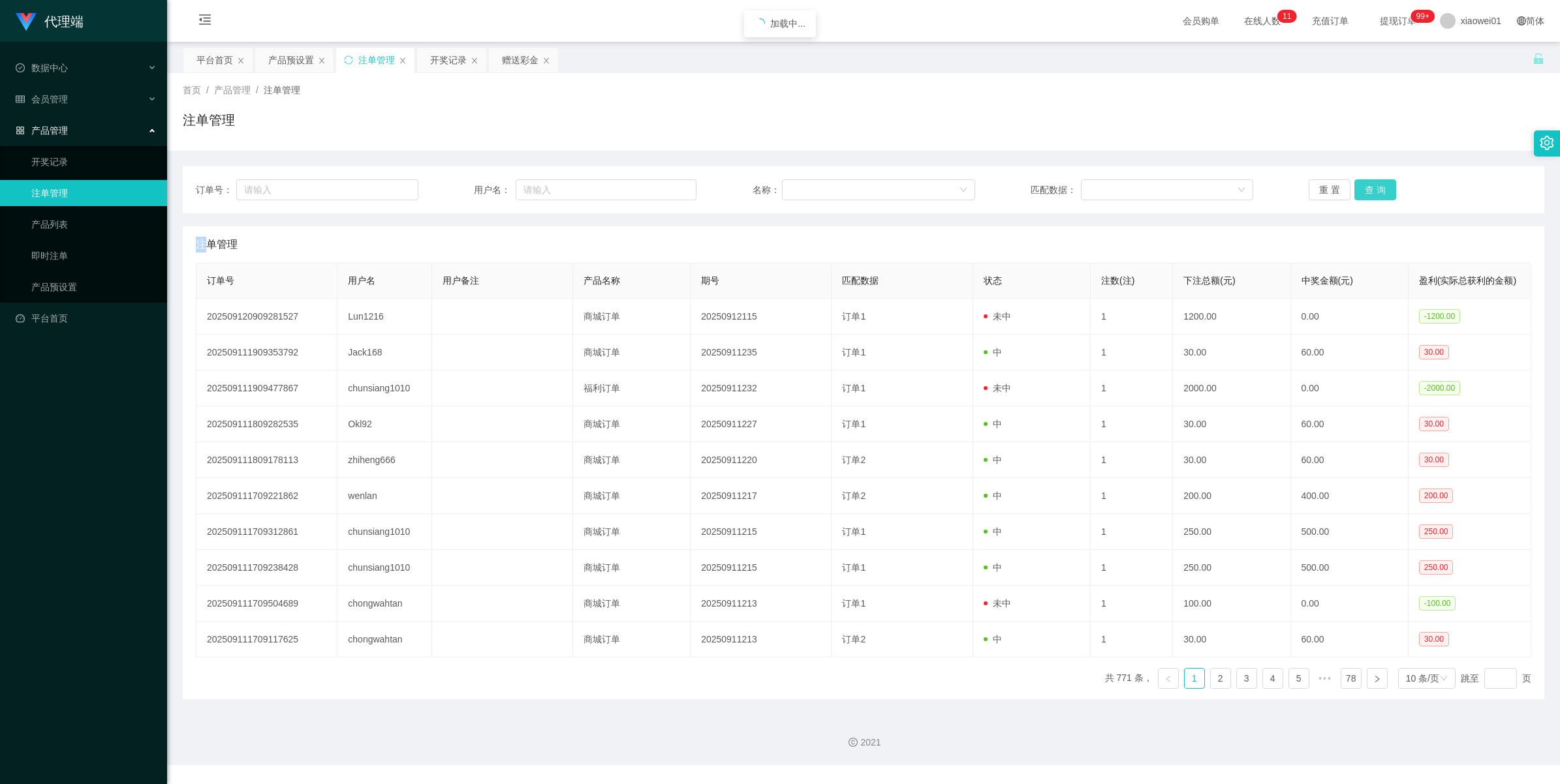
click at [1354, 198] on button "查 询" at bounding box center [1375, 190] width 42 height 21
click at [1353, 198] on div "重 置 查 询" at bounding box center [1420, 190] width 222 height 21
click at [1354, 198] on button "查 询" at bounding box center [1375, 190] width 42 height 21
click at [1353, 198] on div "重 置 查 询" at bounding box center [1420, 190] width 222 height 21
drag, startPoint x: 1353, startPoint y: 198, endPoint x: 1366, endPoint y: 194, distance: 13.6
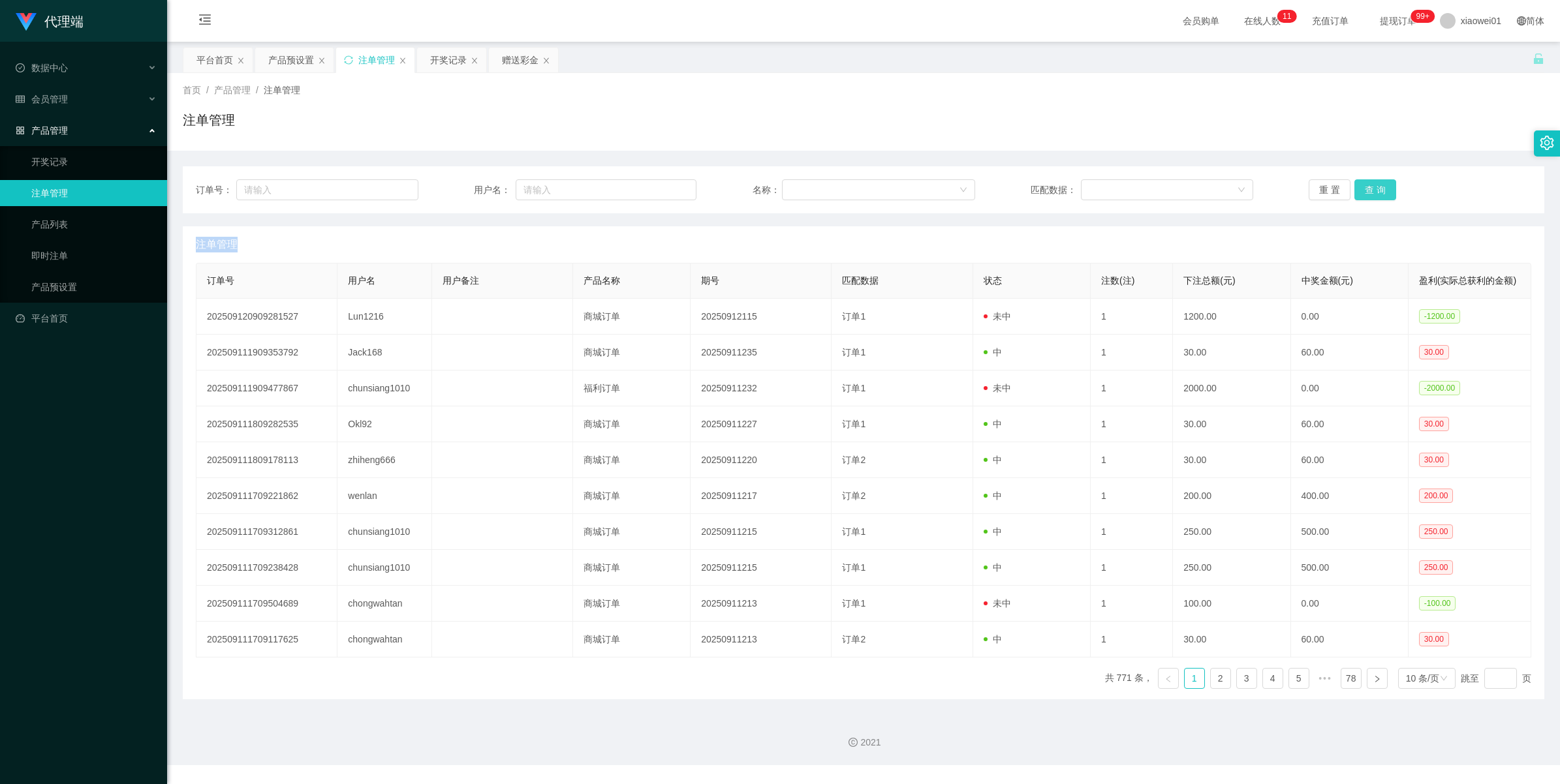
click at [1366, 194] on button "查 询" at bounding box center [1375, 190] width 42 height 21
click at [1366, 194] on div "重 置 查 询" at bounding box center [1420, 190] width 222 height 21
click at [1366, 194] on button "查 询" at bounding box center [1375, 190] width 42 height 21
click at [1366, 194] on div "重 置 查 询" at bounding box center [1420, 190] width 222 height 21
click at [1366, 194] on button "查 询" at bounding box center [1375, 190] width 42 height 21
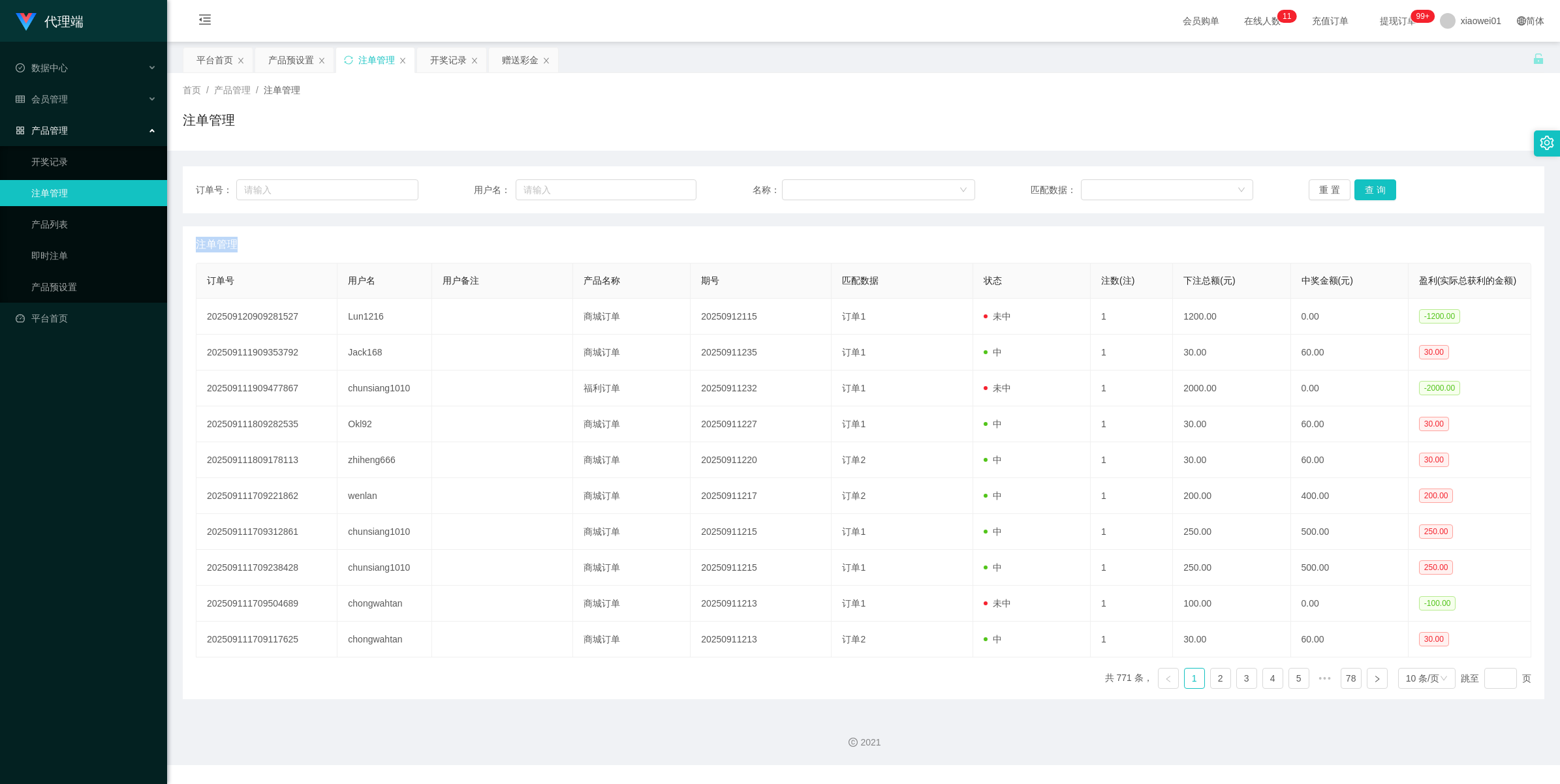
click at [1366, 194] on div "重 置 查 询" at bounding box center [1420, 190] width 222 height 21
click at [1366, 194] on button "查 询" at bounding box center [1375, 190] width 42 height 21
click at [1366, 194] on div "重 置 查 询" at bounding box center [1420, 190] width 222 height 21
click at [1366, 194] on button "查 询" at bounding box center [1375, 190] width 42 height 21
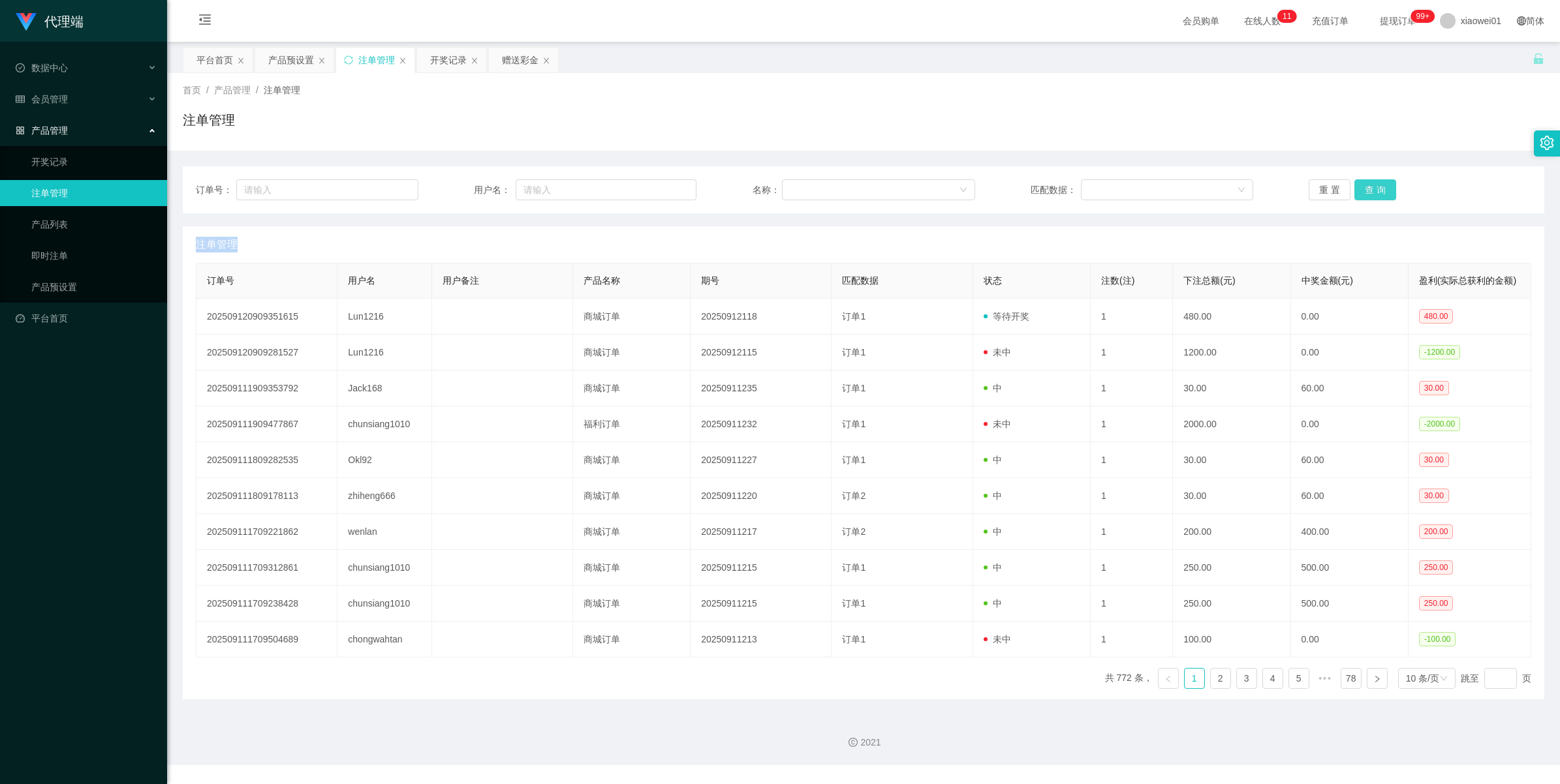
click at [1380, 189] on button "查 询" at bounding box center [1375, 190] width 42 height 21
click at [1380, 189] on div "重 置 查 询" at bounding box center [1420, 190] width 222 height 21
click at [1380, 189] on button "查 询" at bounding box center [1375, 190] width 42 height 21
click at [1367, 186] on button "查 询" at bounding box center [1375, 190] width 42 height 21
click at [1367, 186] on div "重 置 查 询" at bounding box center [1420, 190] width 222 height 21
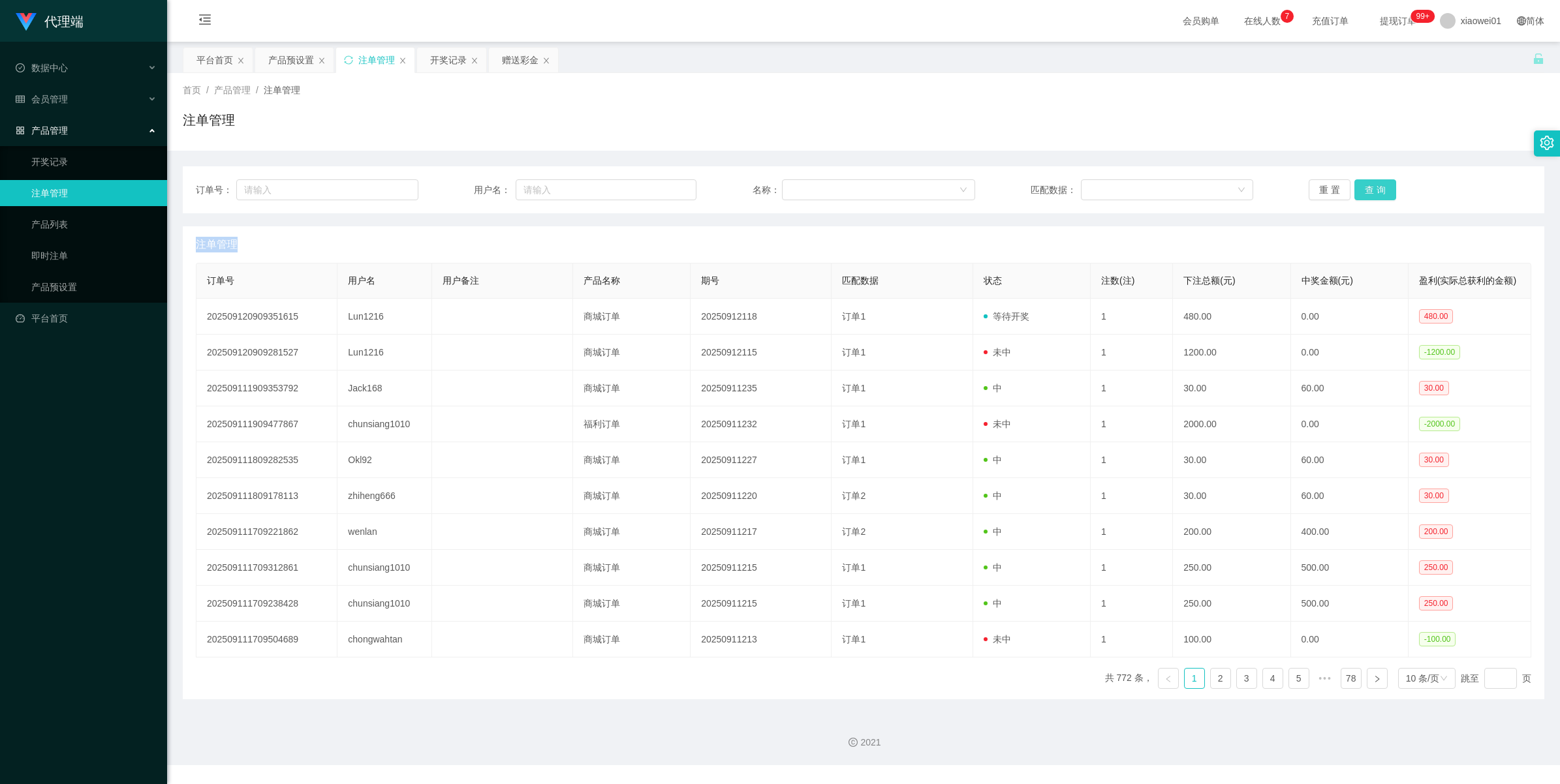
click at [1367, 186] on button "查 询" at bounding box center [1375, 190] width 42 height 21
click at [280, 59] on div "产品预设置" at bounding box center [291, 60] width 45 height 24
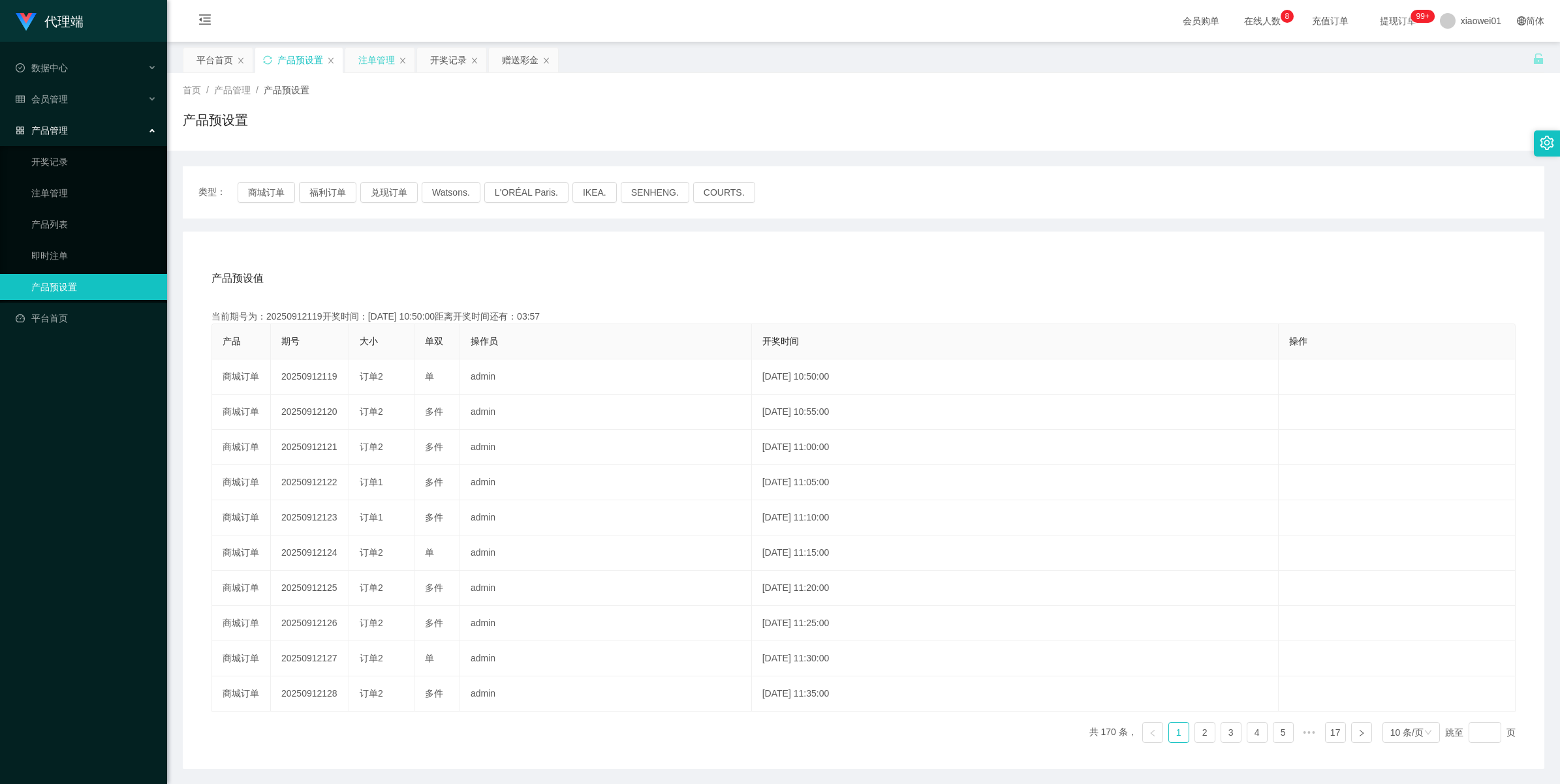
click at [383, 51] on div "注单管理" at bounding box center [376, 60] width 37 height 24
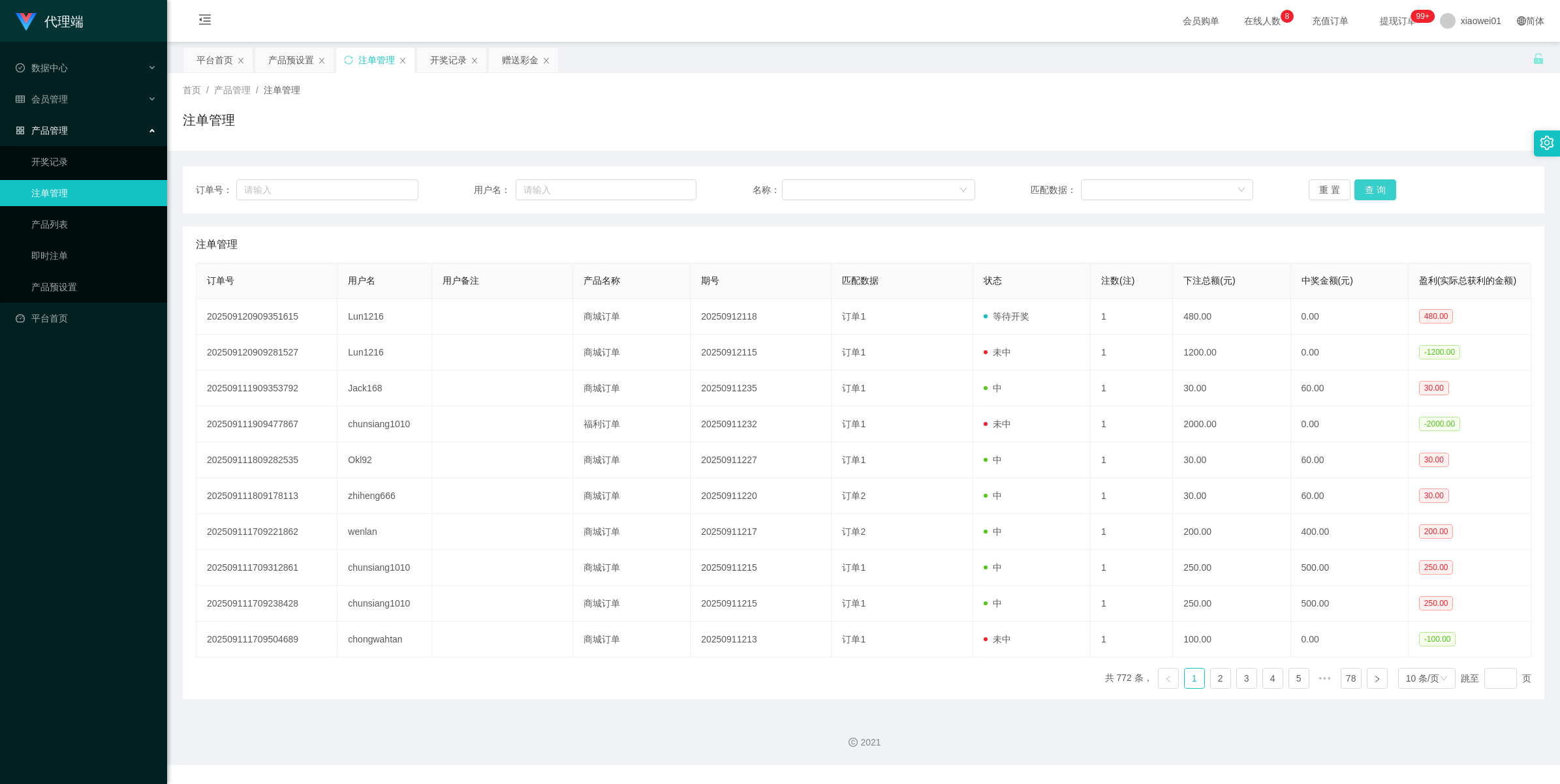
click at [1359, 193] on button "查 询" at bounding box center [1375, 190] width 42 height 21
click at [1359, 193] on div "重 置 查 询" at bounding box center [1420, 190] width 222 height 21
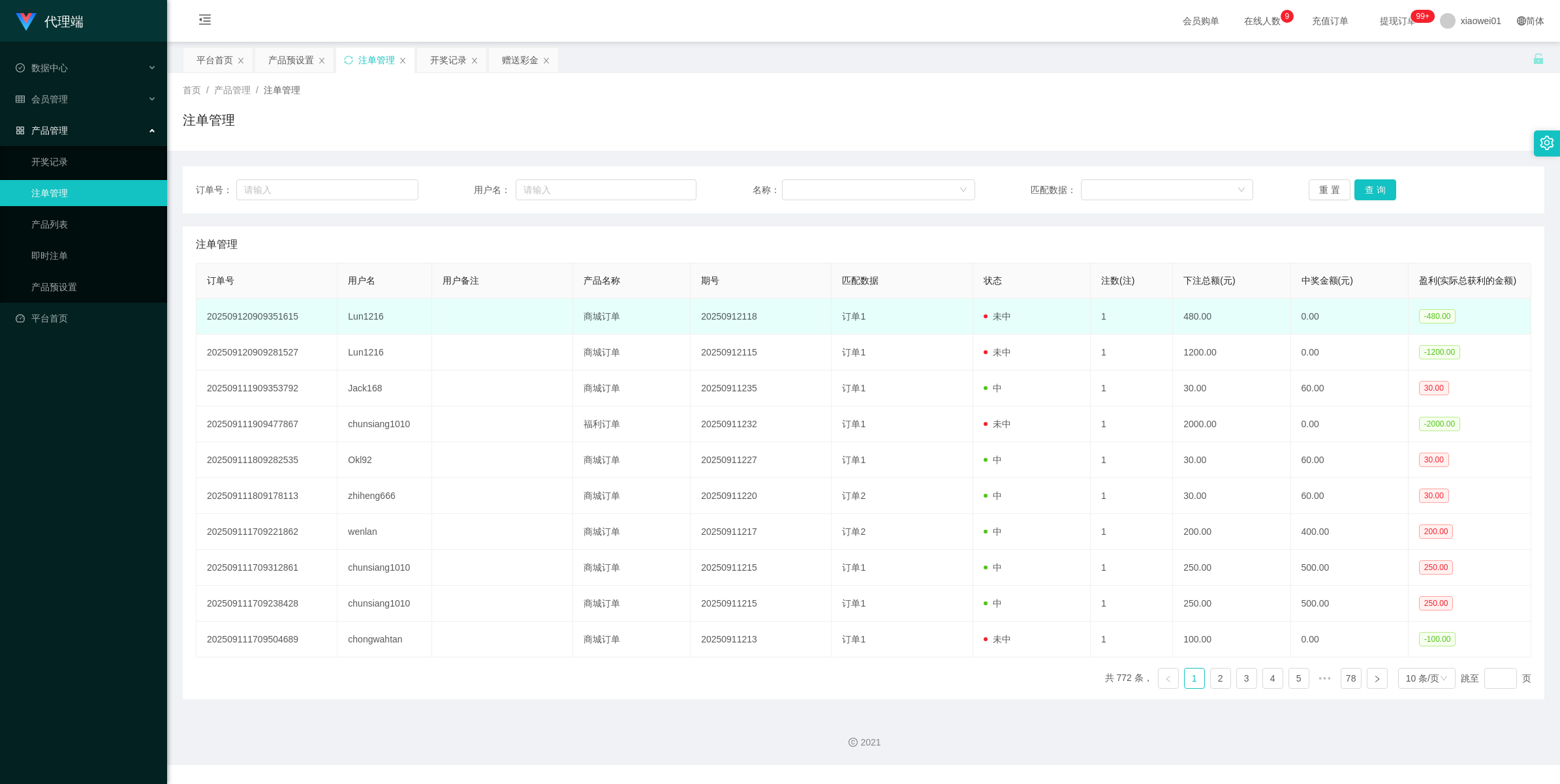
click at [364, 314] on td "Lun1216" at bounding box center [384, 316] width 94 height 36
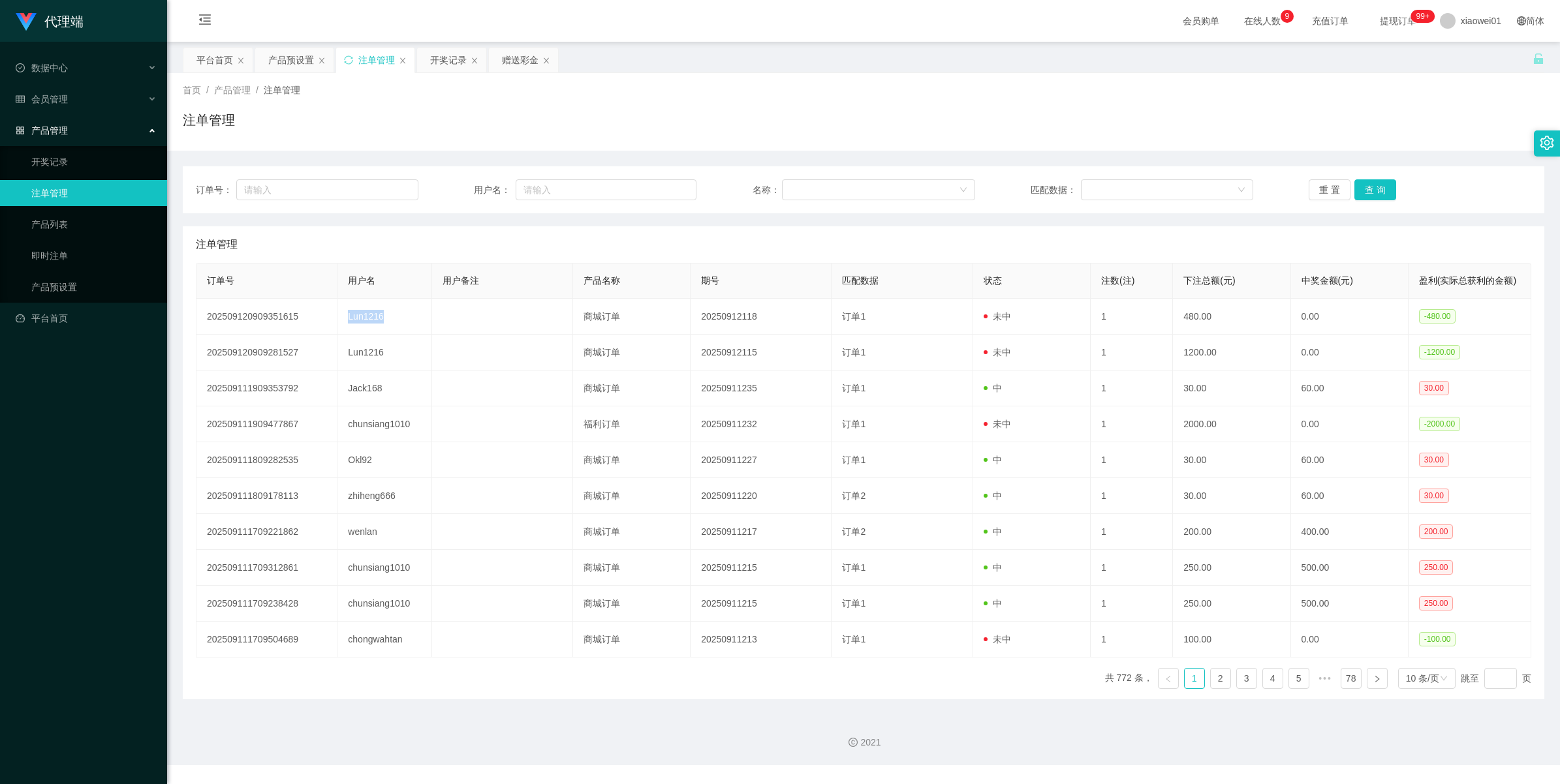
copy td "Lun1216"
click at [289, 66] on div "产品预设置" at bounding box center [291, 60] width 45 height 24
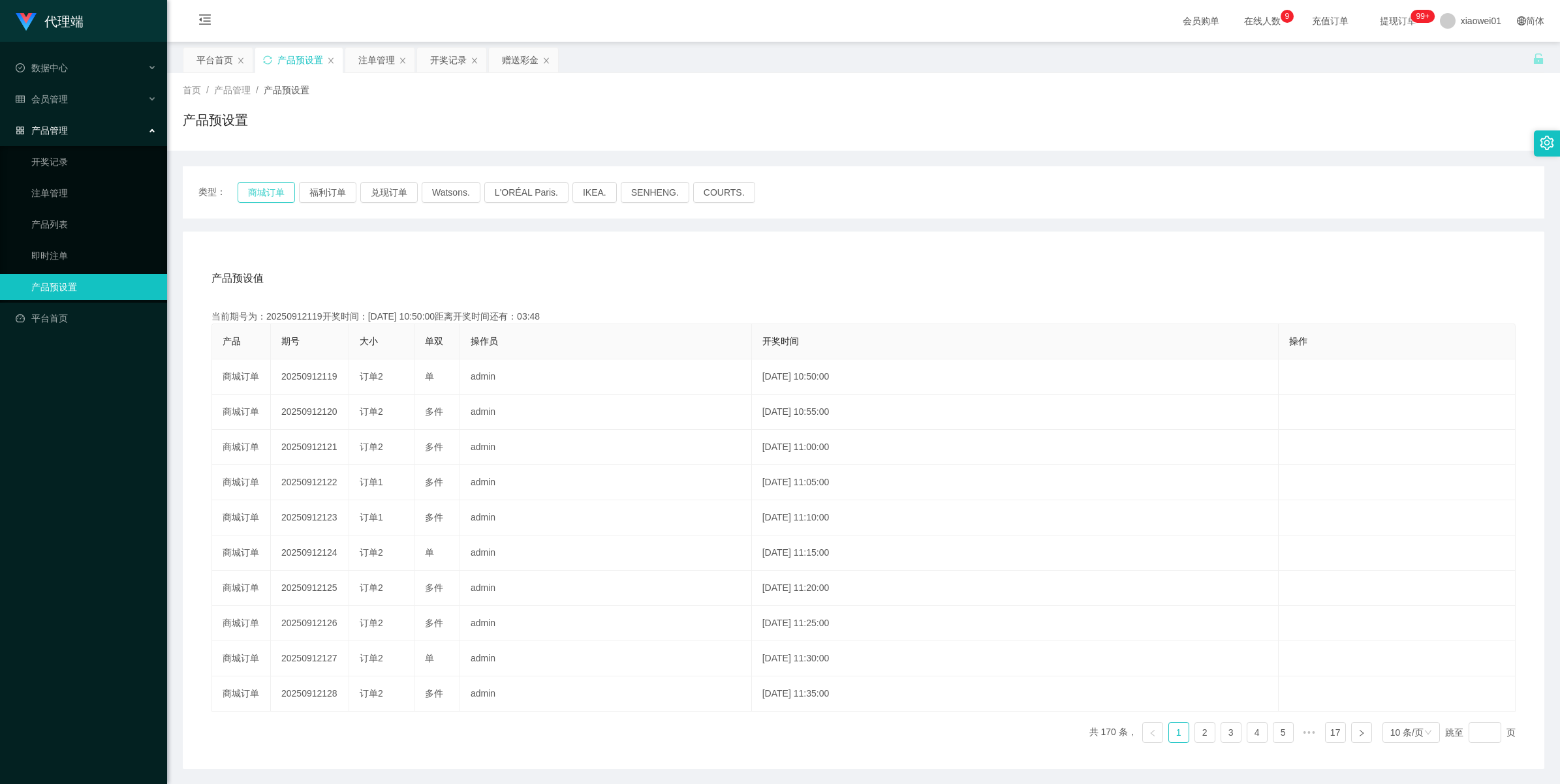
click at [263, 189] on button "商城订单" at bounding box center [267, 193] width 58 height 21
click at [363, 63] on div "注单管理" at bounding box center [376, 60] width 37 height 24
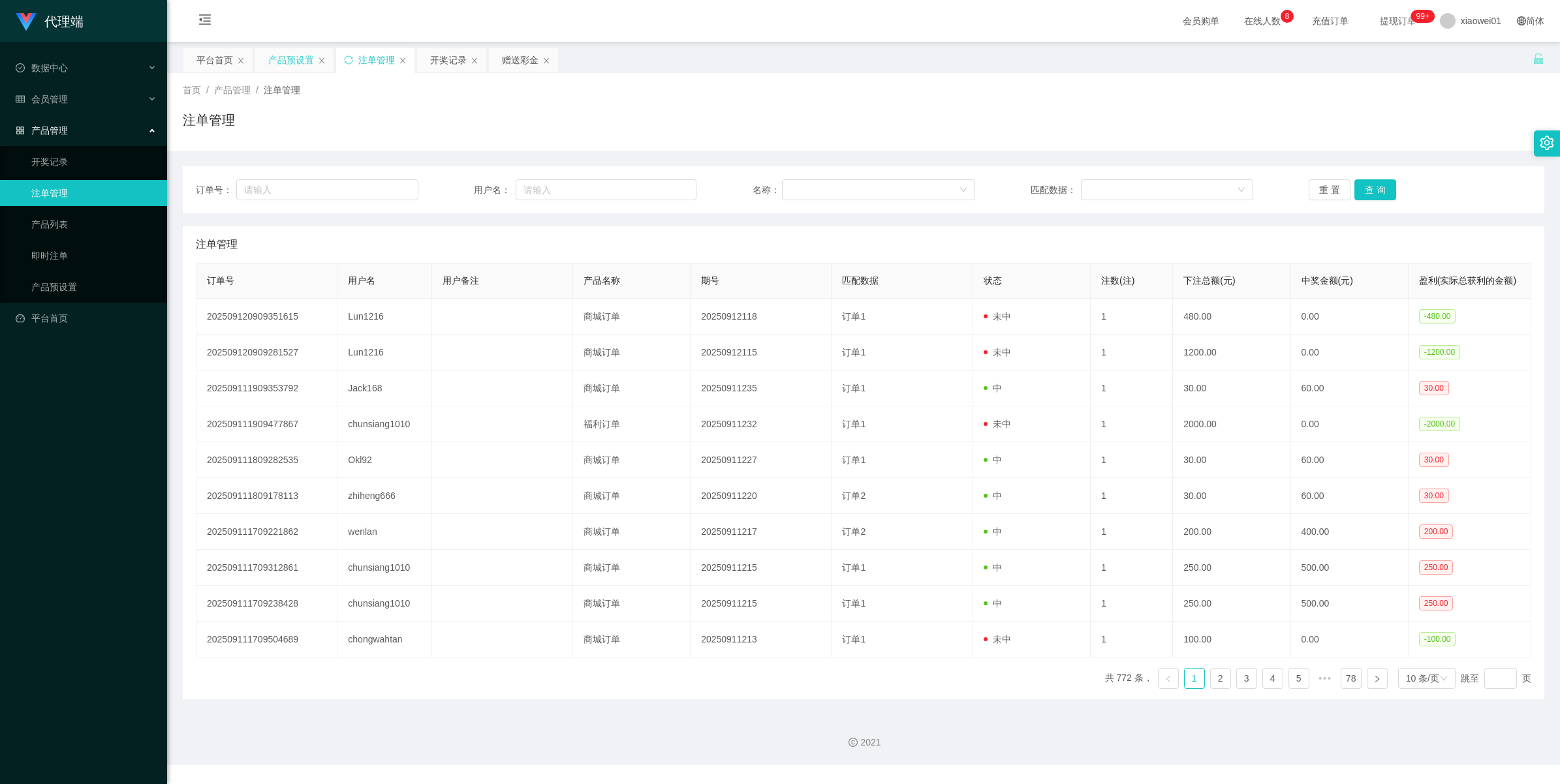
click at [291, 66] on div "产品预设置" at bounding box center [291, 60] width 45 height 24
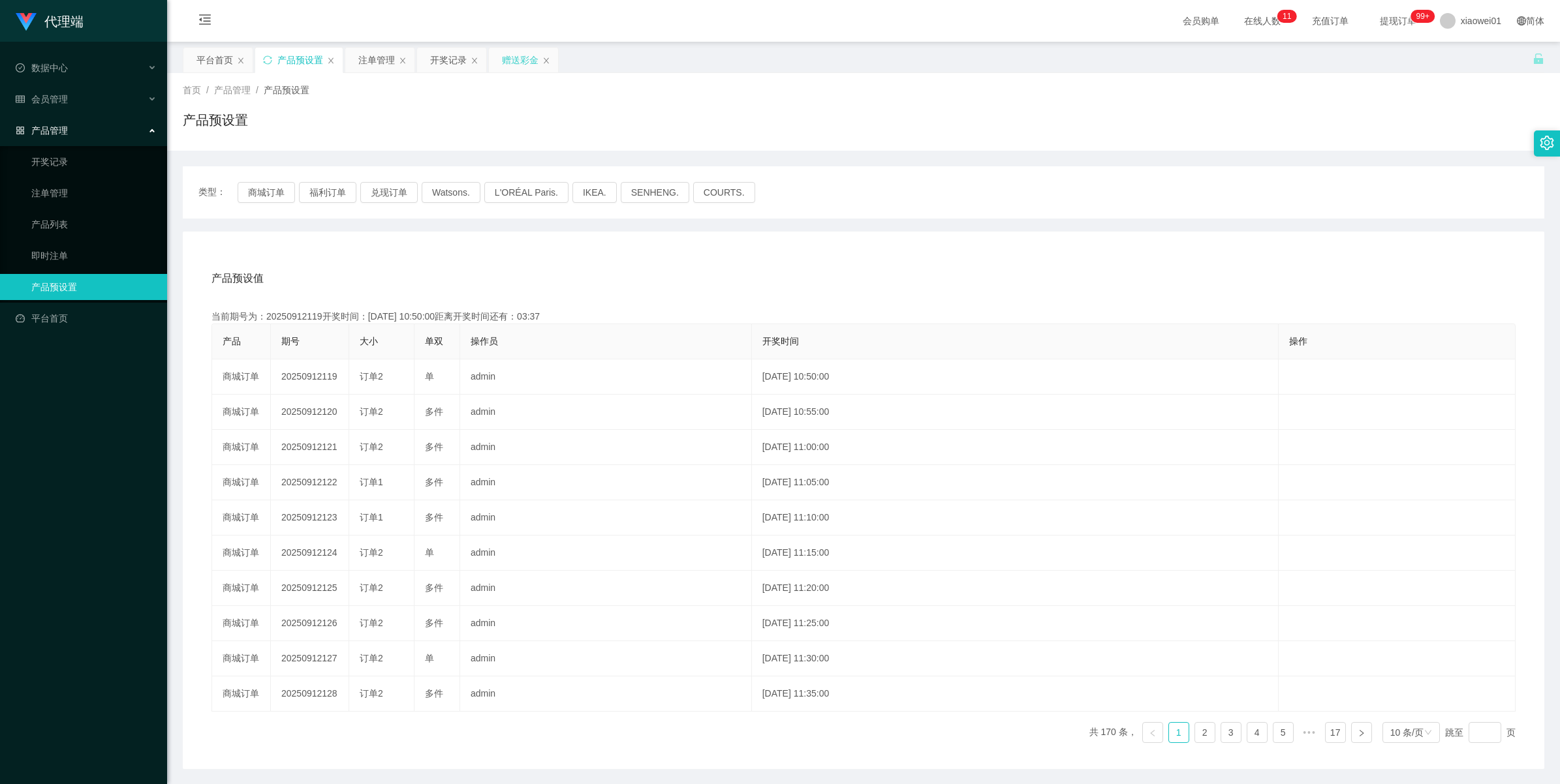
click at [514, 67] on div "赠送彩金" at bounding box center [520, 60] width 37 height 24
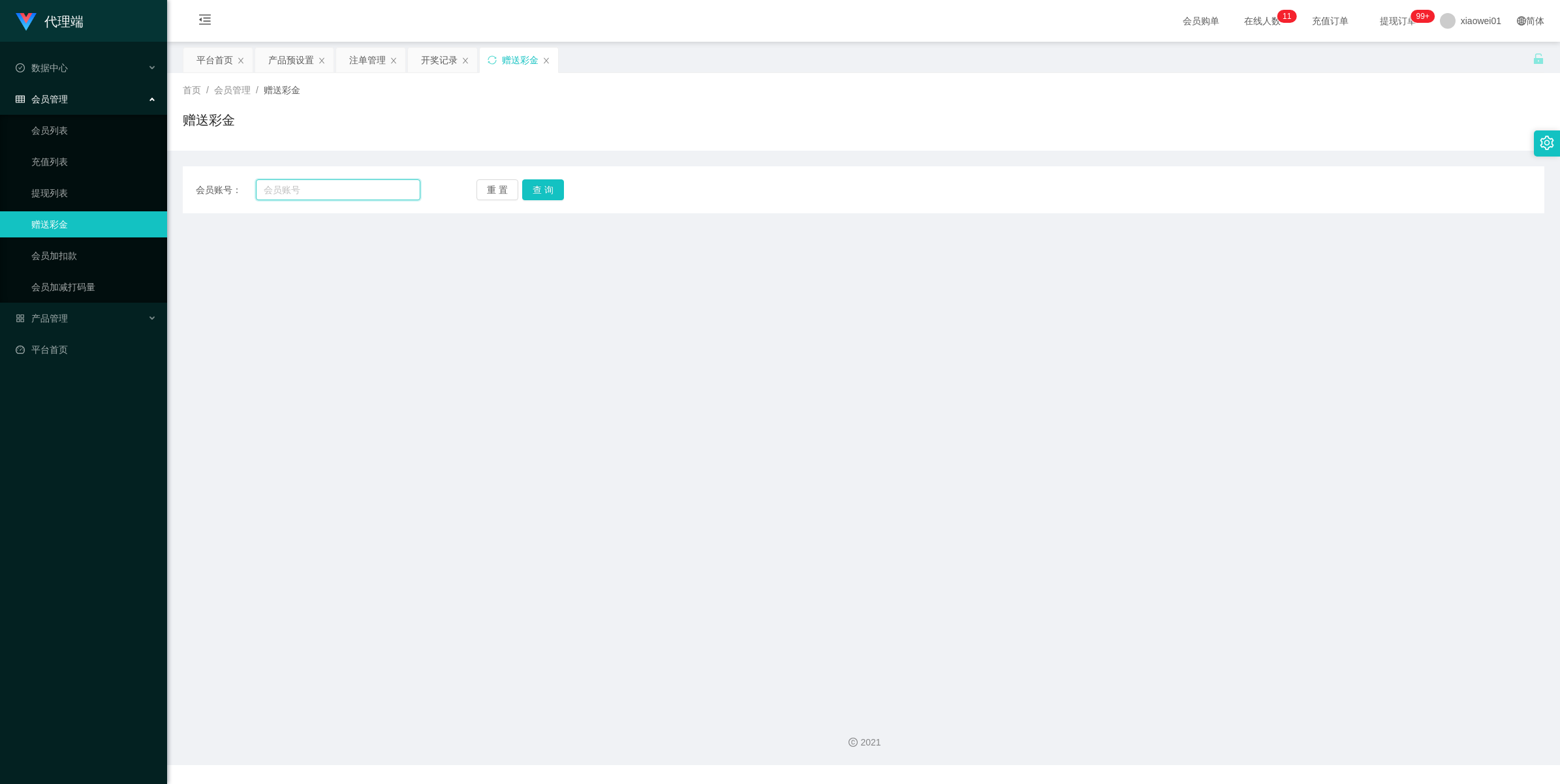
click at [363, 186] on input "text" at bounding box center [338, 190] width 165 height 21
paste input "Lun1216"
type input "Lun1216"
click at [532, 193] on button "查 询" at bounding box center [543, 190] width 42 height 21
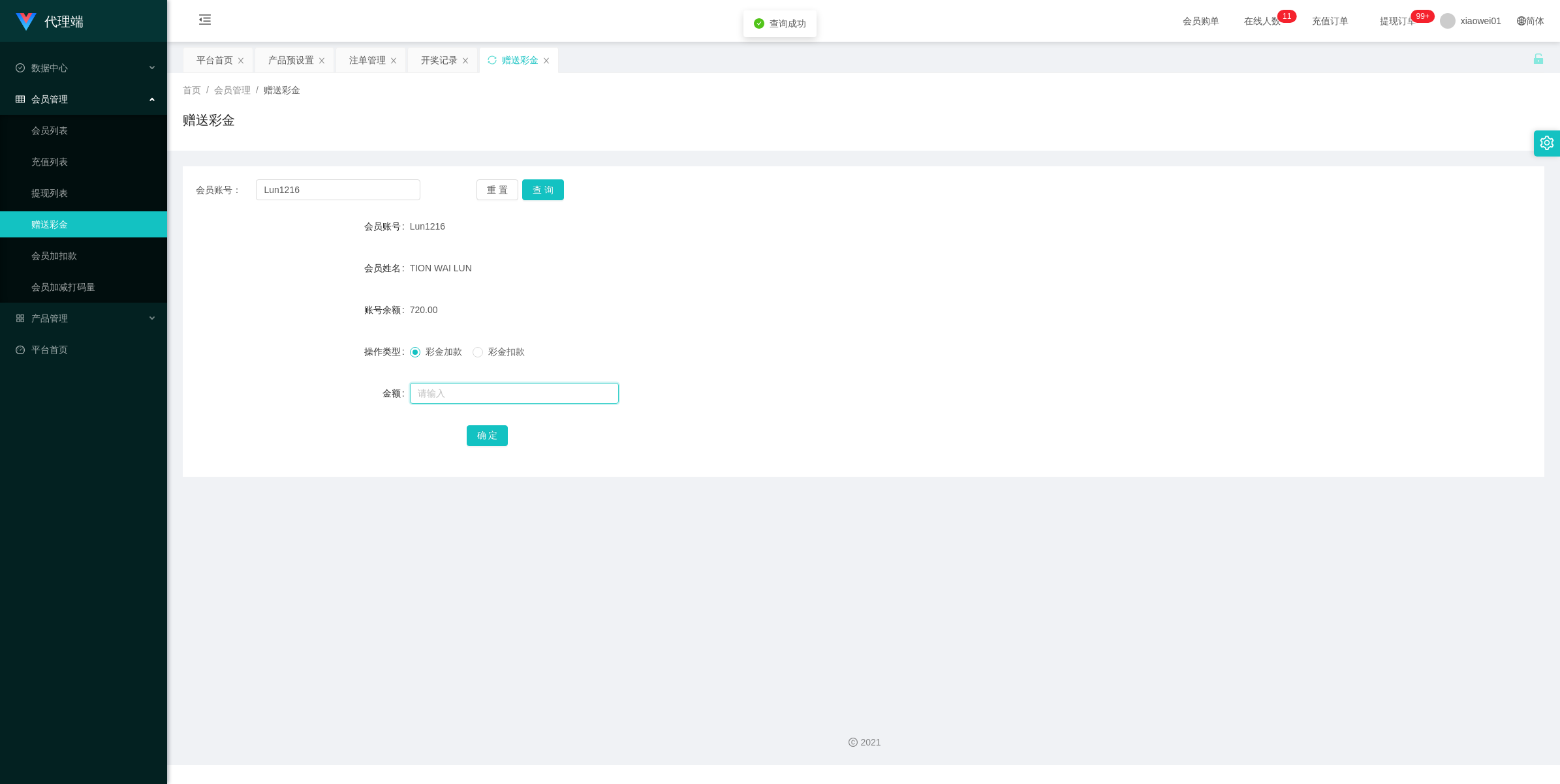
click at [438, 396] on input "text" at bounding box center [514, 394] width 209 height 21
type input "960"
click at [480, 441] on button "确 定" at bounding box center [488, 436] width 42 height 21
click at [284, 65] on div "产品预设置" at bounding box center [291, 60] width 45 height 24
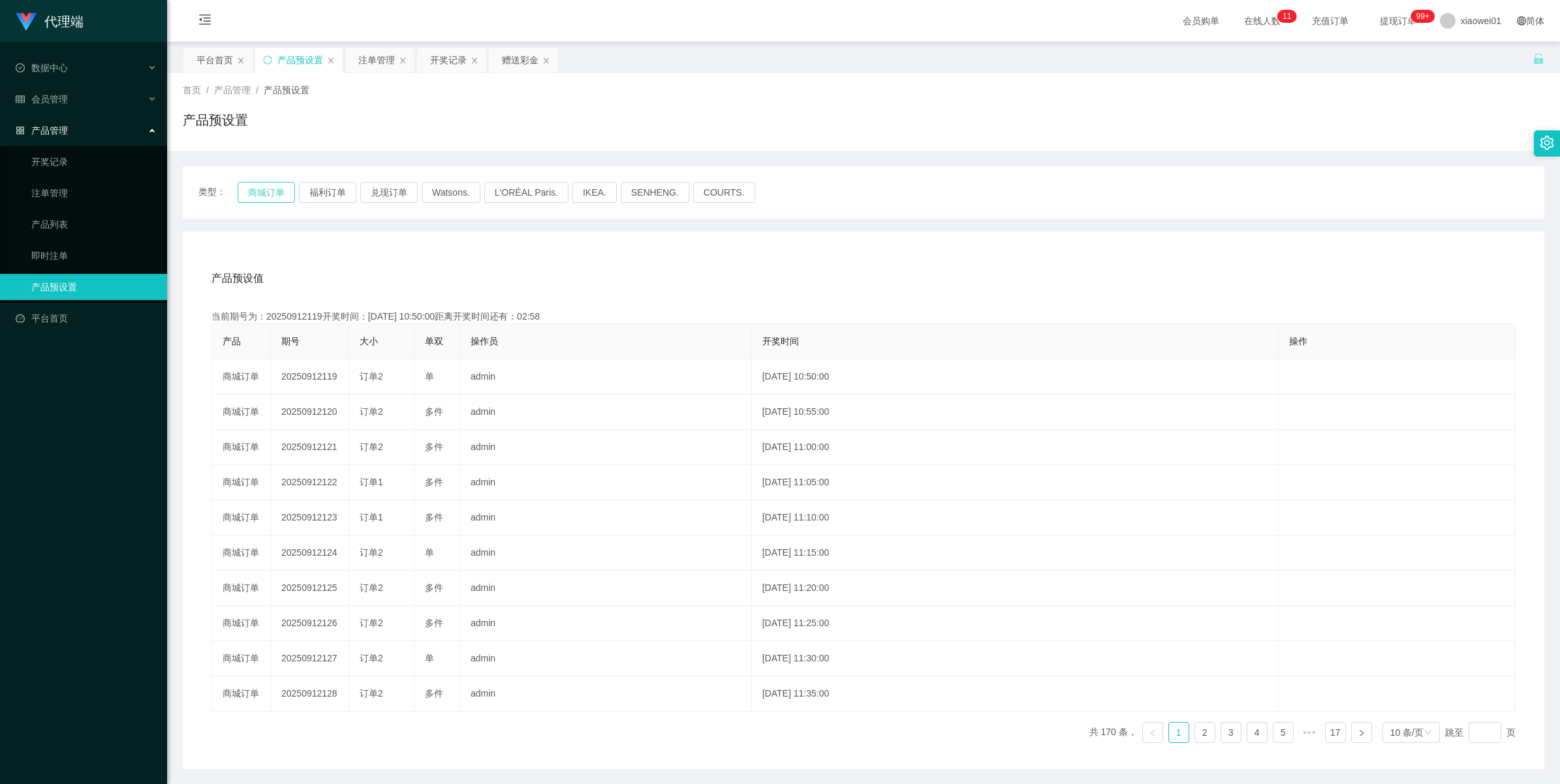
click at [267, 193] on button "商城订单" at bounding box center [267, 193] width 58 height 21
